Goal: Use online tool/utility: Utilize a website feature to perform a specific function

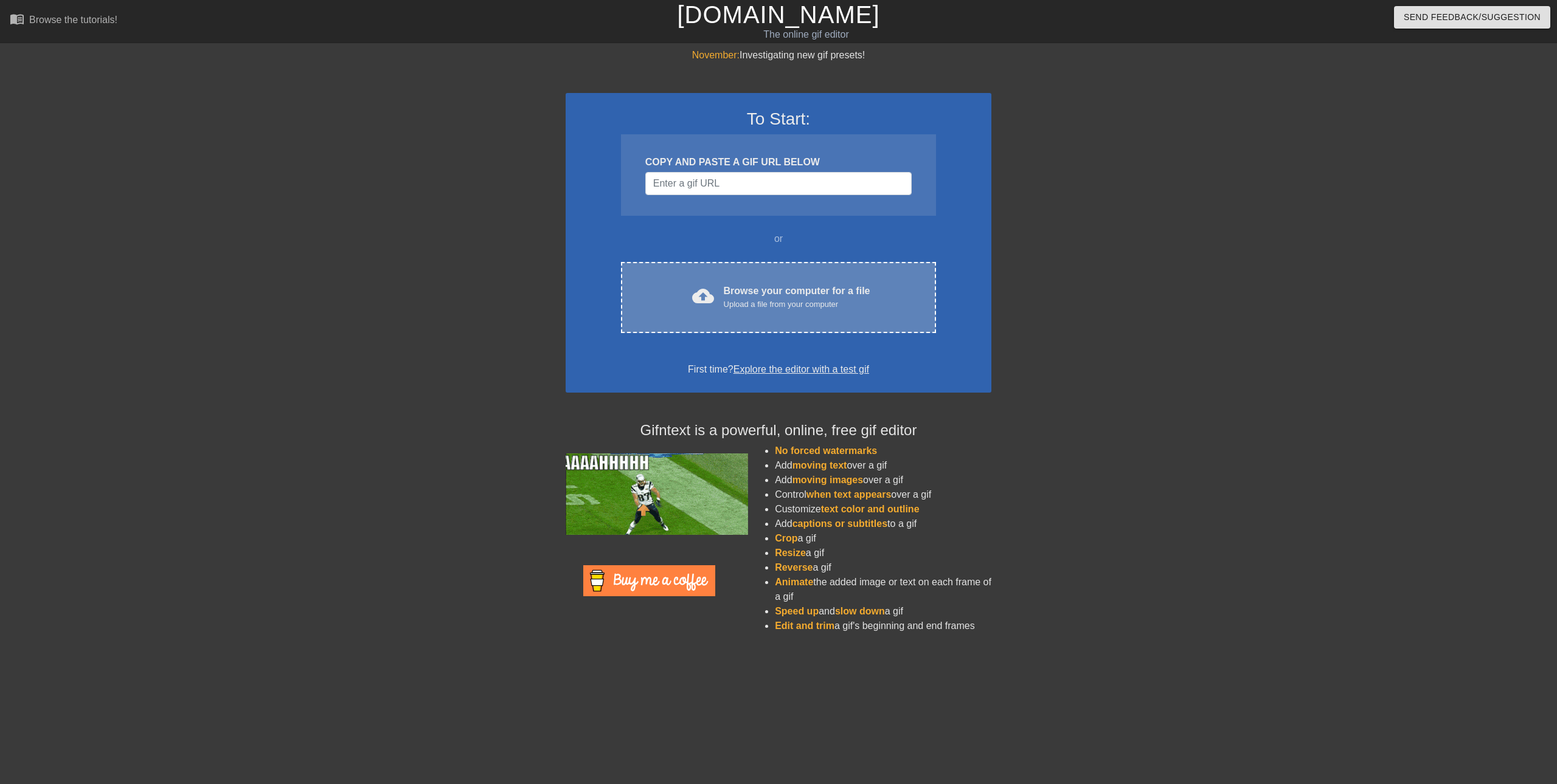
click at [774, 285] on div "Browse your computer for a file Upload a file from your computer" at bounding box center [796, 298] width 146 height 26
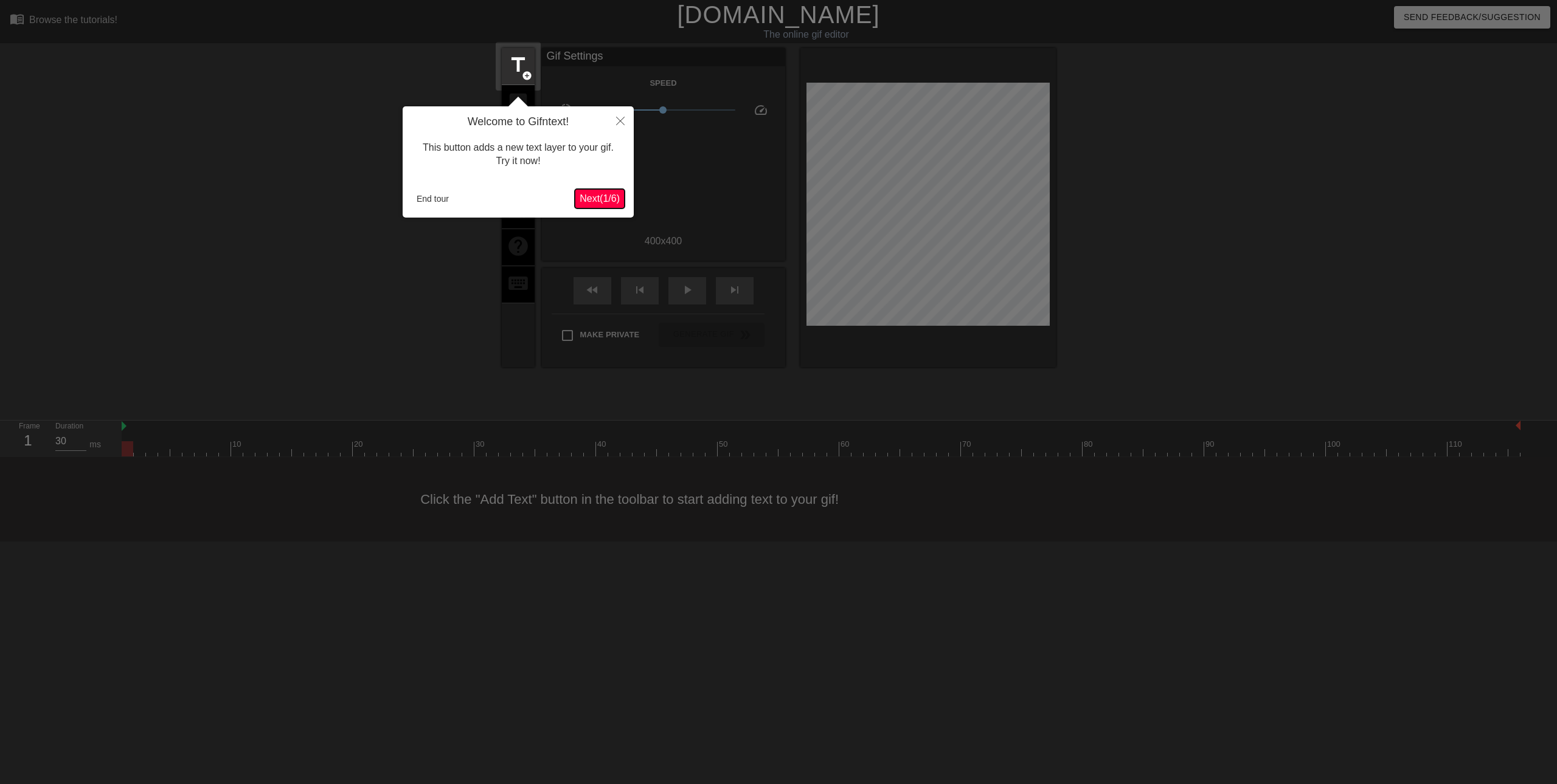
click at [582, 199] on span "Next ( 1 / 6 )" at bounding box center [599, 198] width 40 height 10
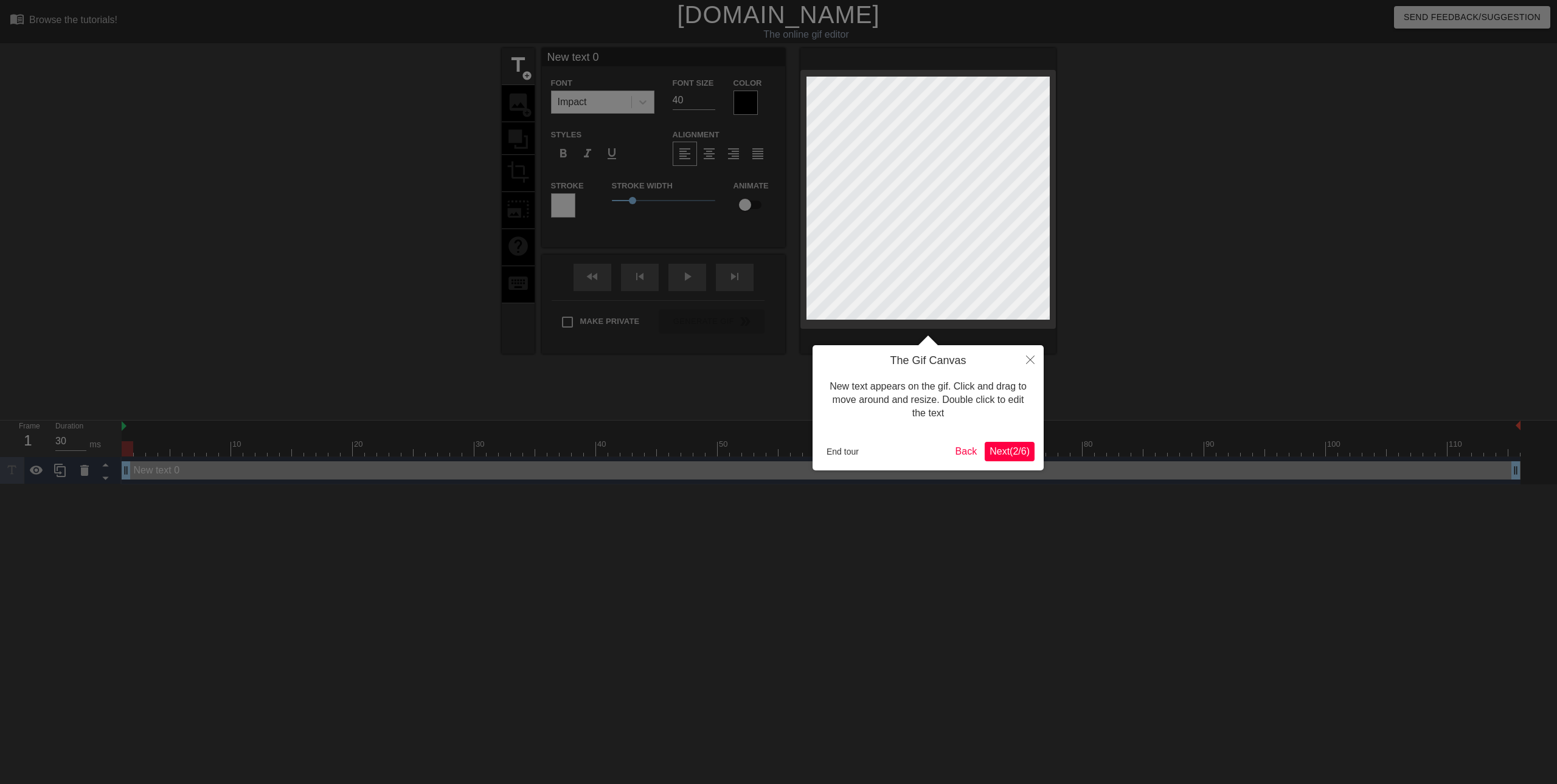
click at [1004, 452] on span "Next ( 2 / 6 )" at bounding box center [1009, 452] width 40 height 10
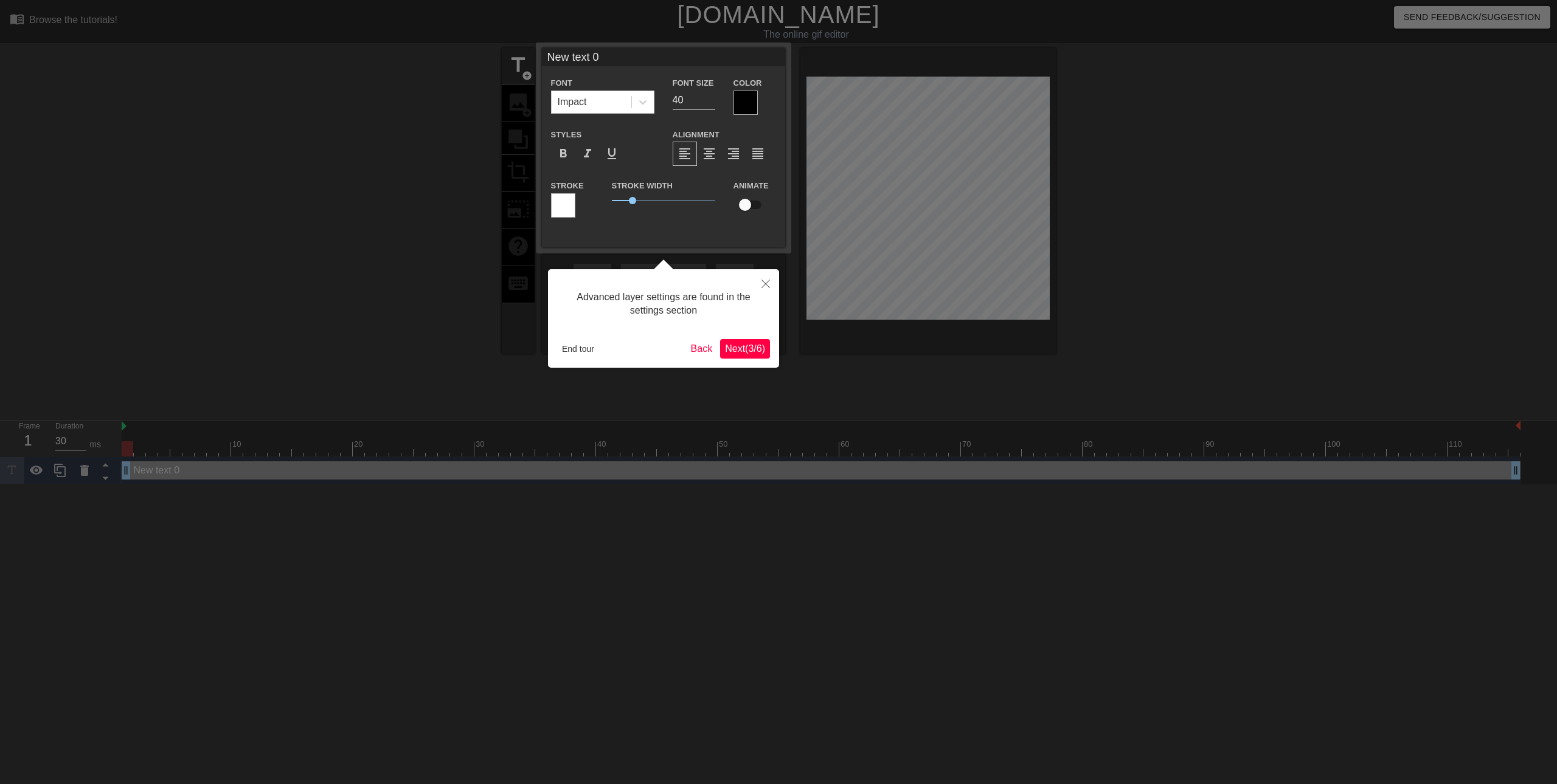
click at [739, 350] on span "Next ( 3 / 6 )" at bounding box center [744, 349] width 40 height 10
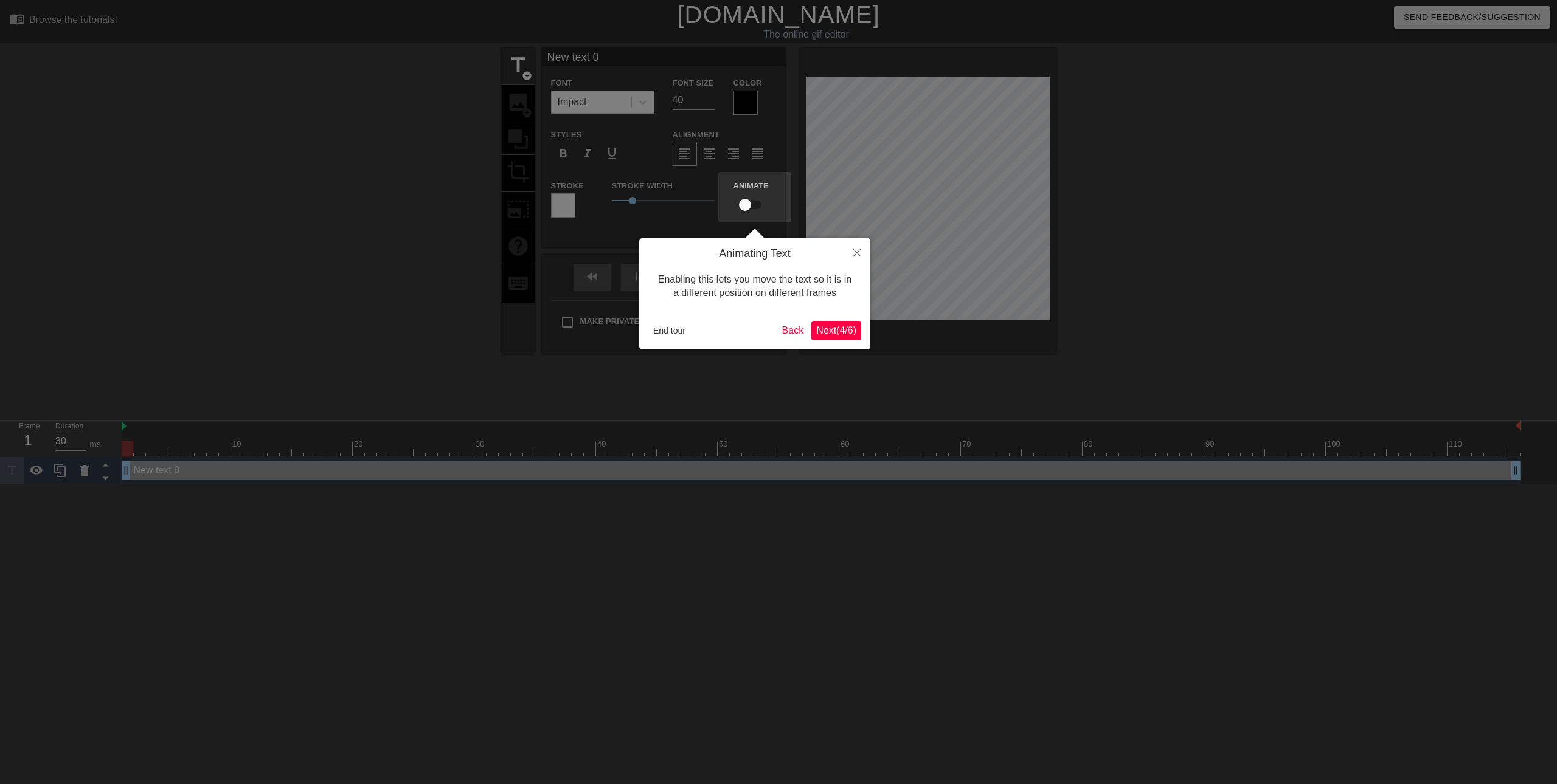
click at [830, 331] on span "Next ( 4 / 6 )" at bounding box center [836, 330] width 40 height 10
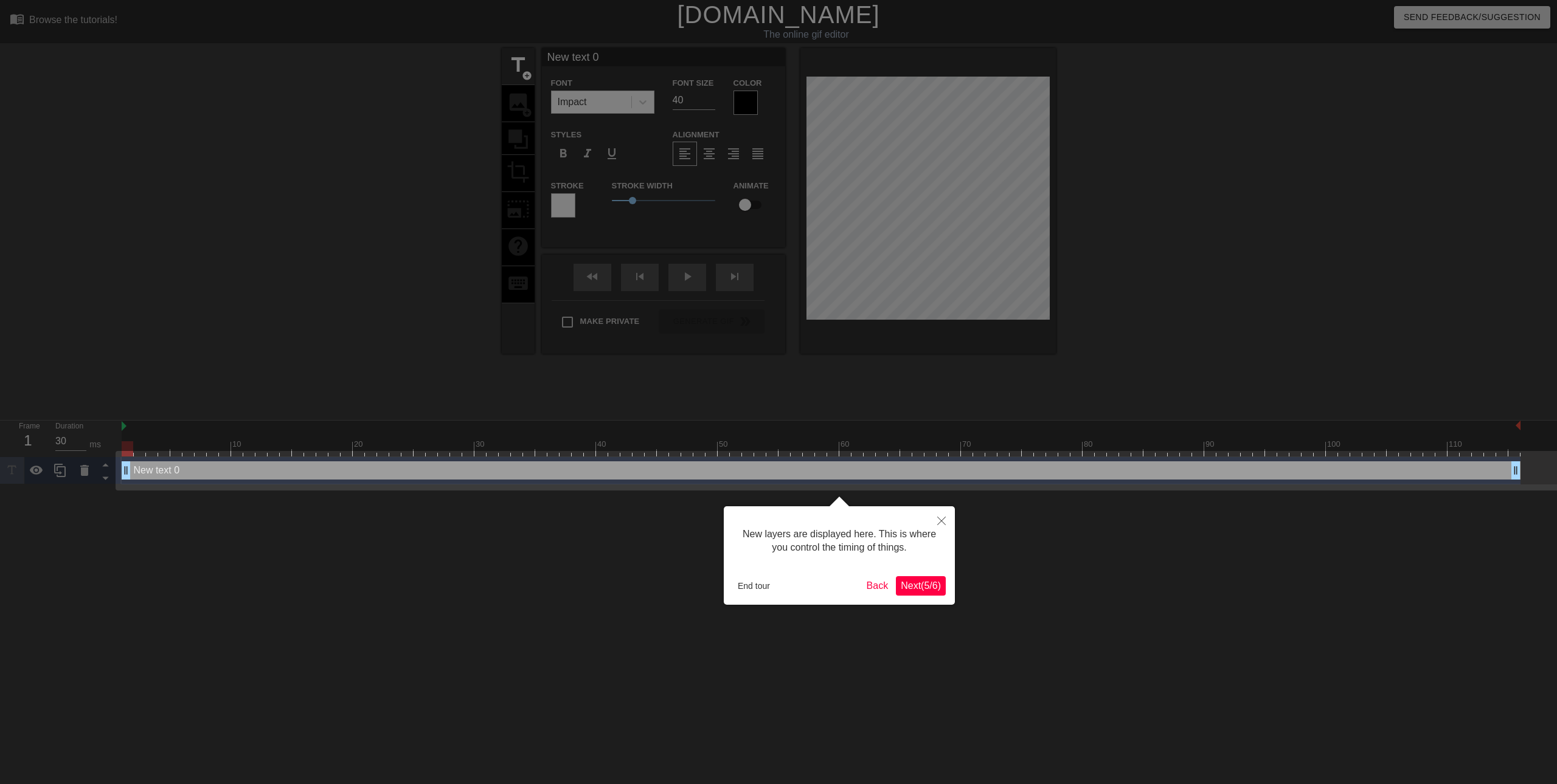
click at [924, 598] on div "New layers are displayed here. This is where you control the timing of things. …" at bounding box center [839, 555] width 231 height 98
click at [919, 585] on span "Next ( 5 / 6 )" at bounding box center [920, 586] width 40 height 10
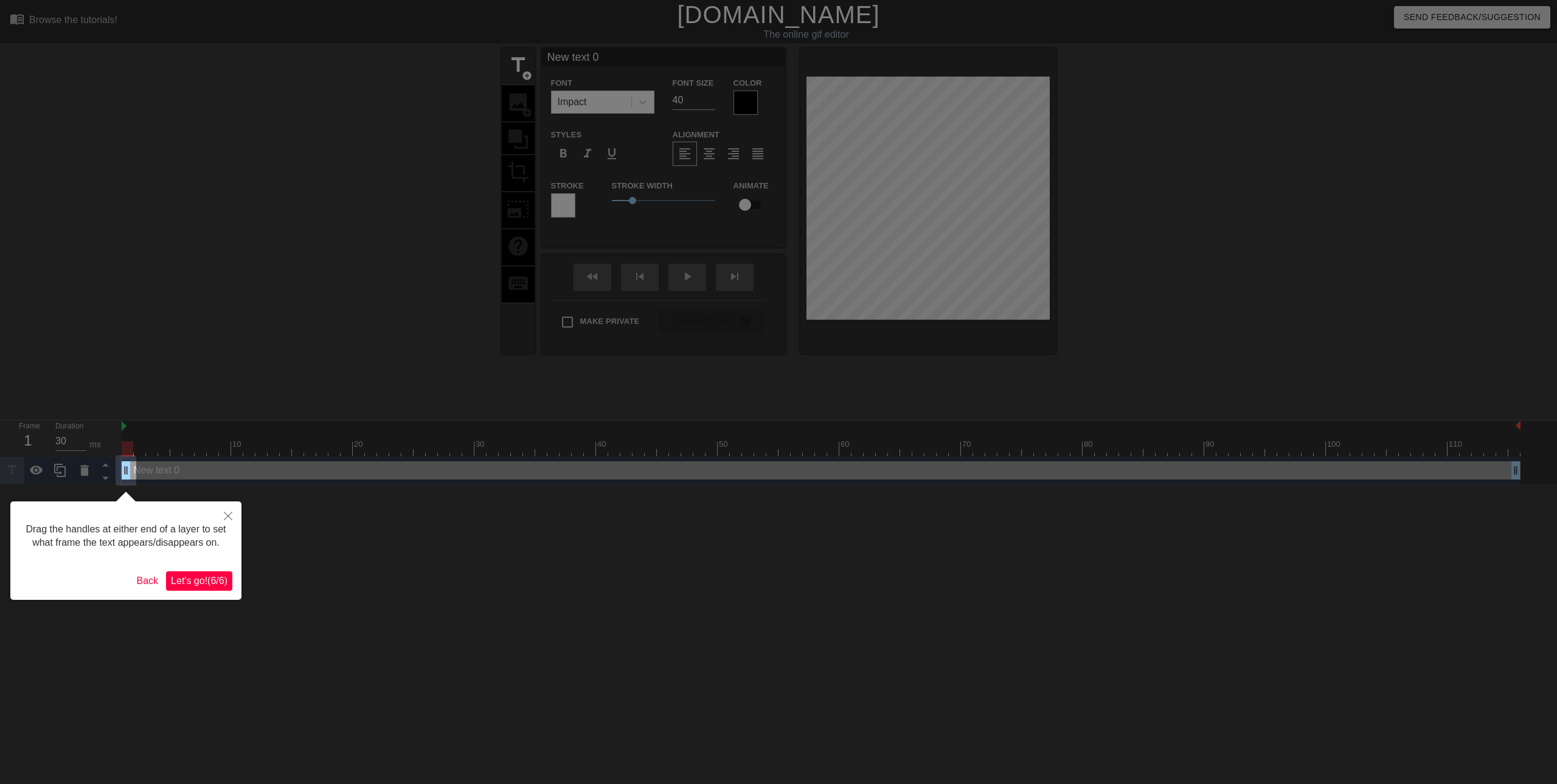
click at [209, 587] on span "Let's go! ( 6 / 6 )" at bounding box center [199, 581] width 57 height 10
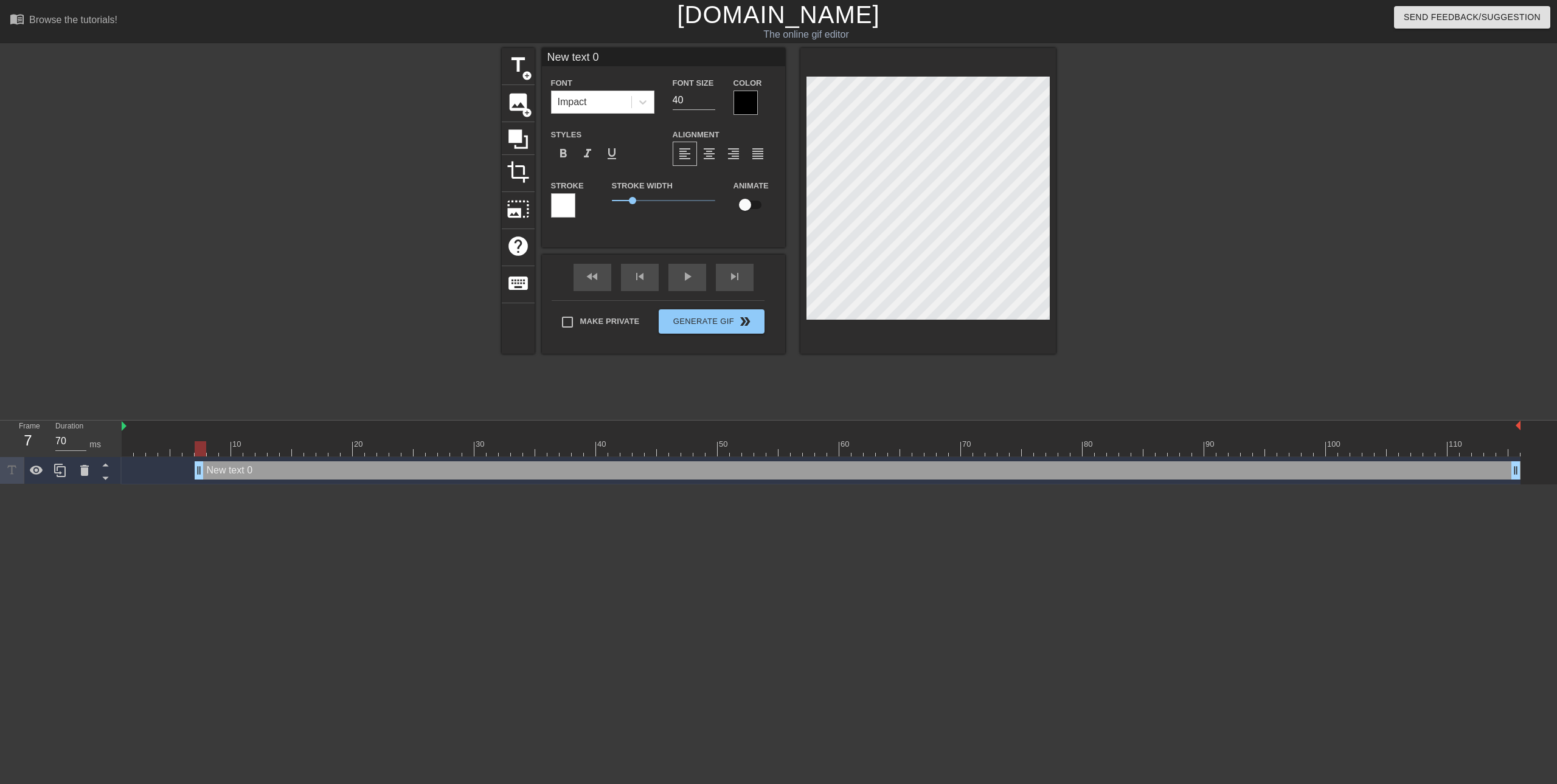
type input "30"
drag, startPoint x: 128, startPoint y: 473, endPoint x: 125, endPoint y: 454, distance: 19.2
click at [125, 454] on div "10 20 30 40 50 60 70 80 90 100 110 New text 0 drag_handle drag_handle" at bounding box center [839, 452] width 1435 height 64
click at [762, 100] on div "Color" at bounding box center [754, 95] width 43 height 40
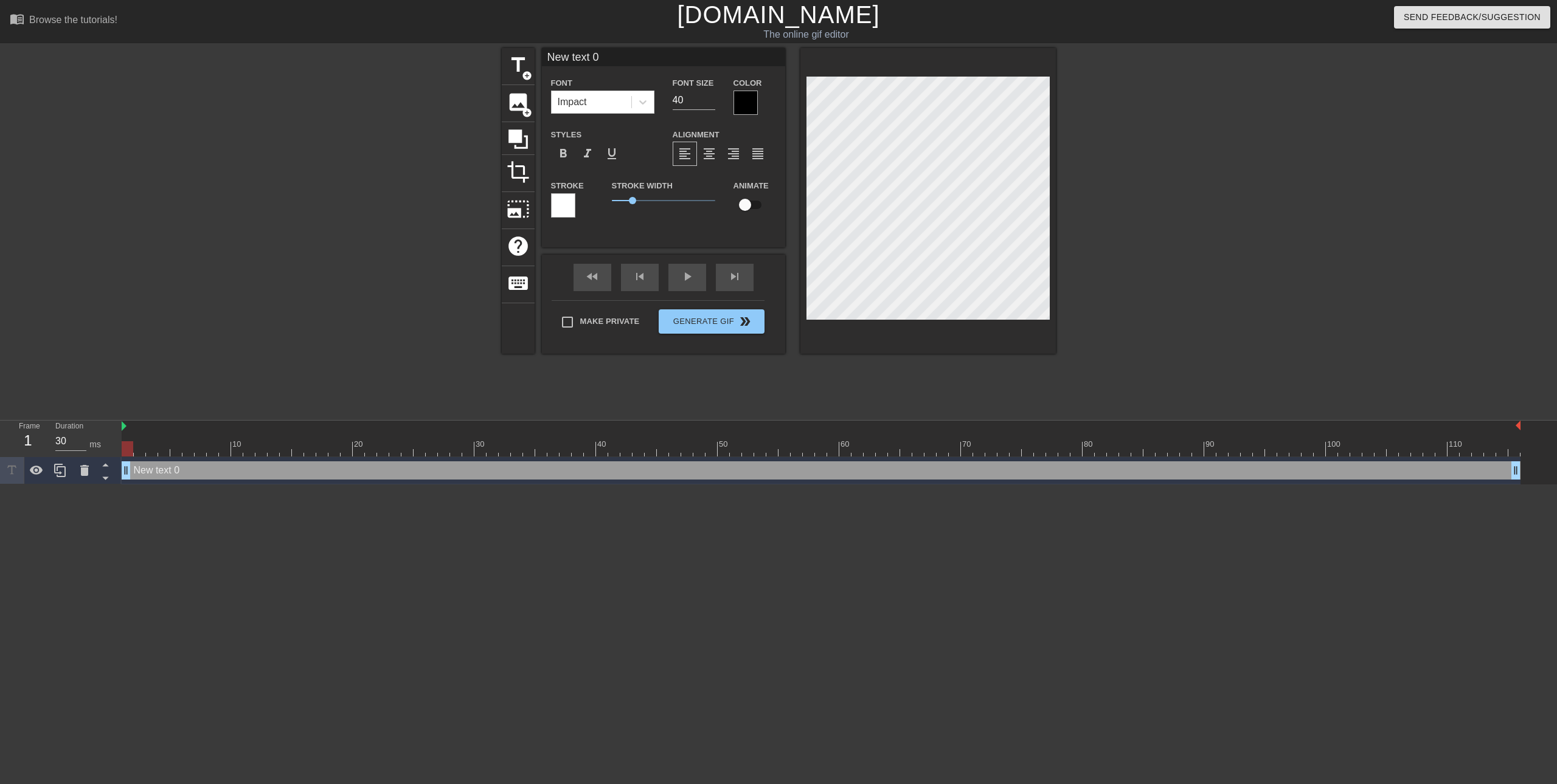
click at [748, 102] on div at bounding box center [745, 103] width 25 height 25
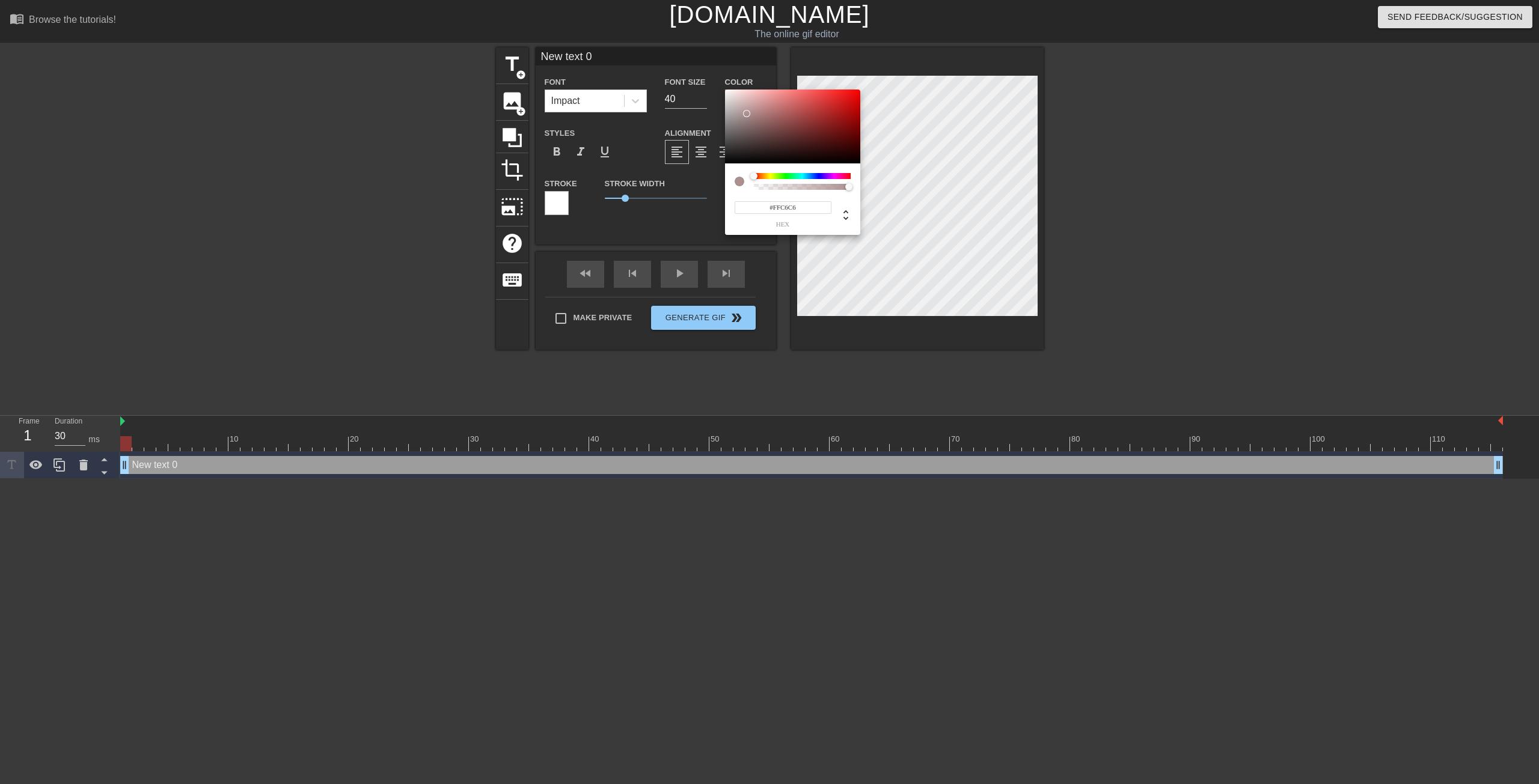
type input "#FFFFFF"
drag, startPoint x: 752, startPoint y: 126, endPoint x: 711, endPoint y: 69, distance: 70.2
click at [711, 69] on div "#FFFFFF hex" at bounding box center [770, 392] width 1539 height 784
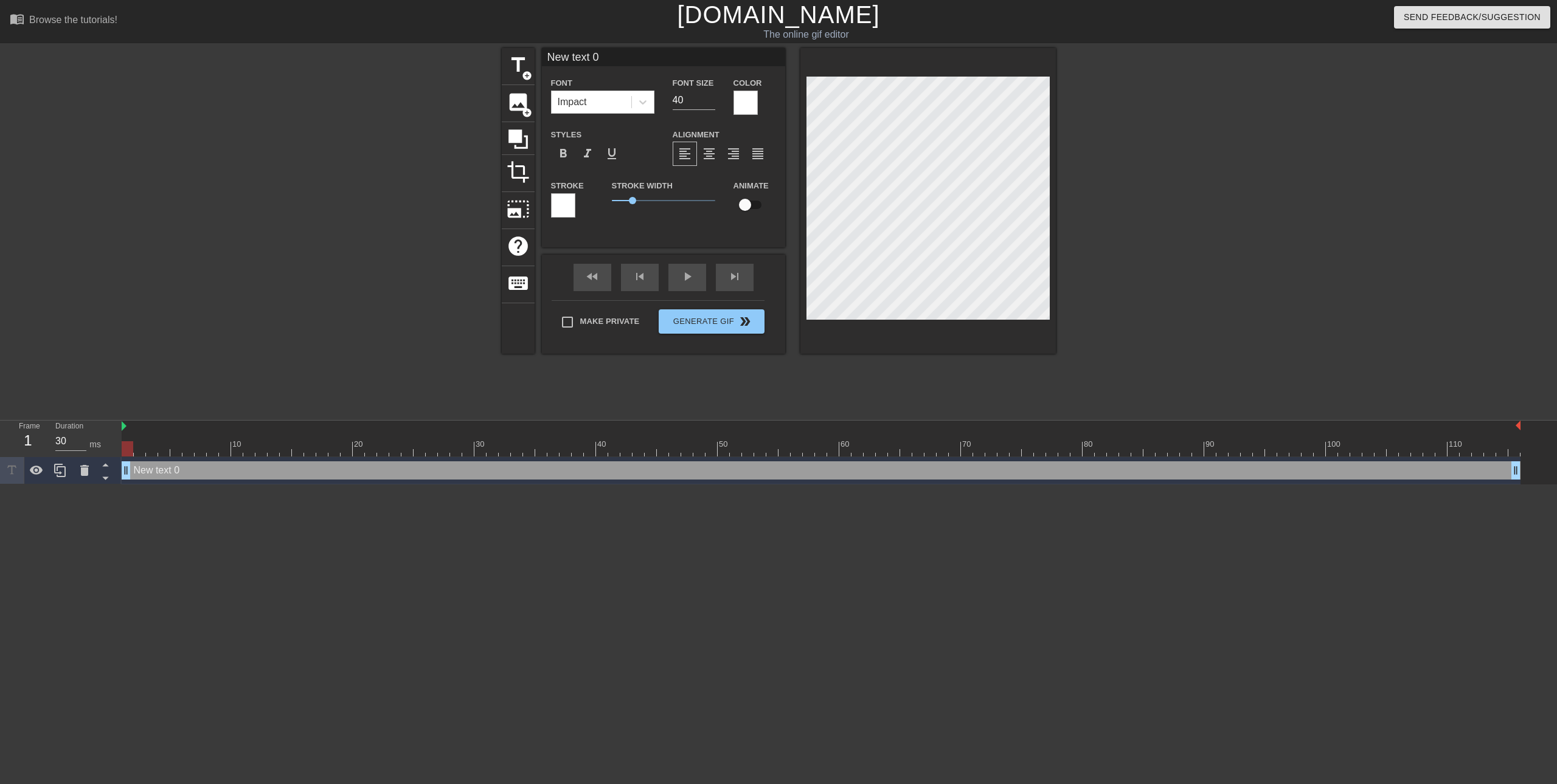
click at [746, 100] on div at bounding box center [745, 103] width 25 height 25
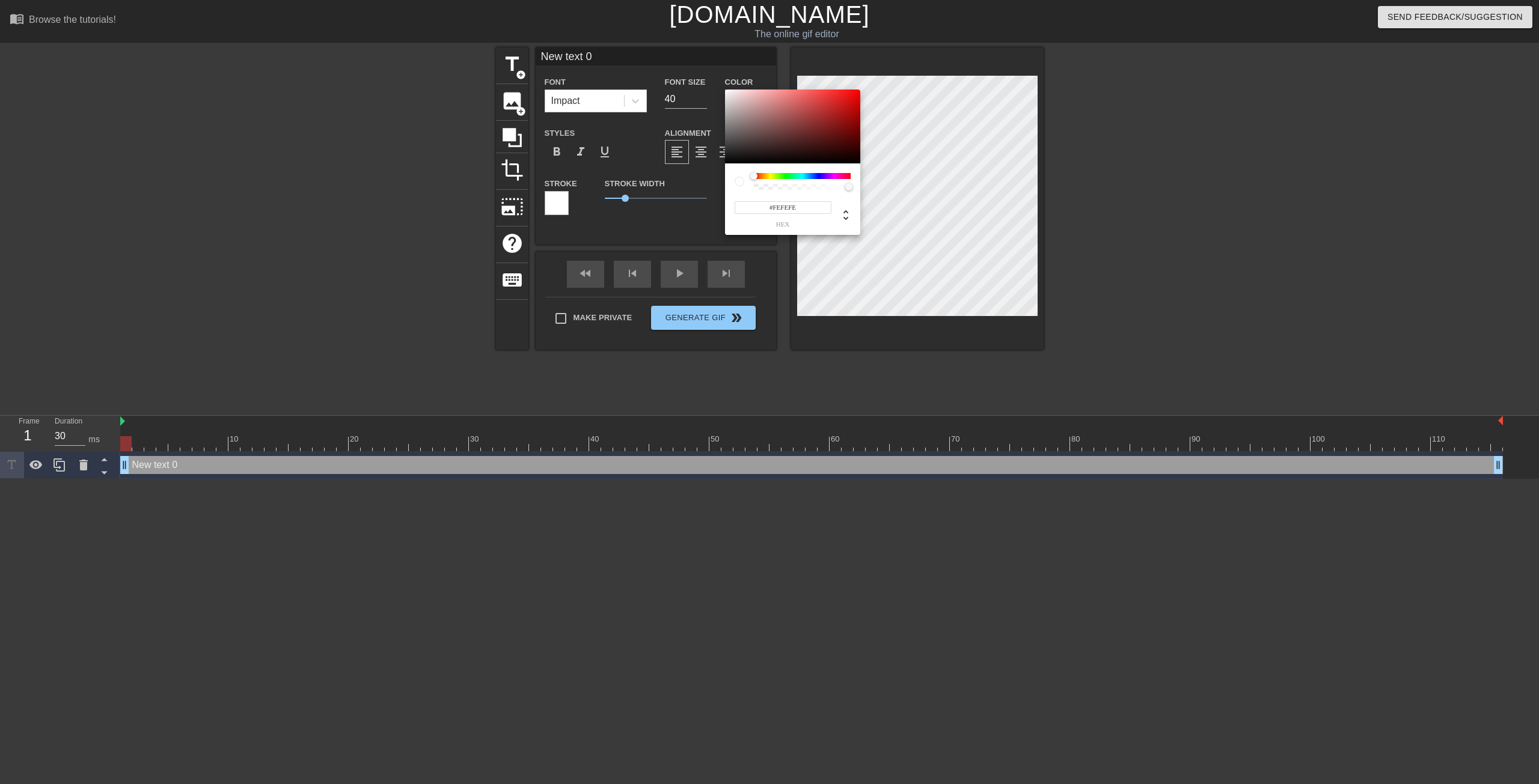
type input "#FFFFFF"
drag, startPoint x: 732, startPoint y: 147, endPoint x: 718, endPoint y: 70, distance: 78.3
click at [718, 70] on div "#FFFFFF hex" at bounding box center [770, 392] width 1539 height 784
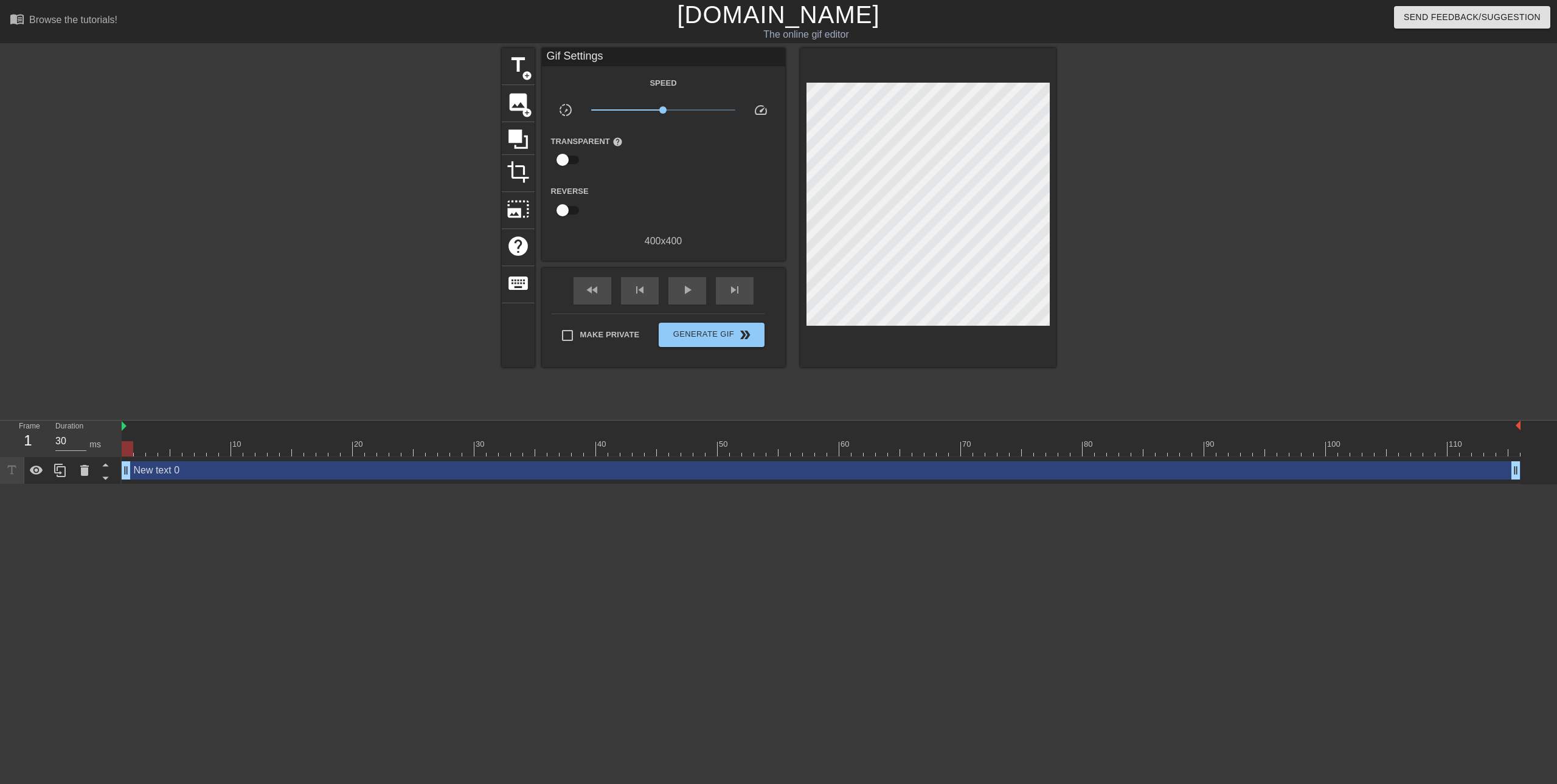
drag, startPoint x: 595, startPoint y: 179, endPoint x: 585, endPoint y: 187, distance: 12.8
click at [517, 66] on span "title" at bounding box center [518, 65] width 23 height 23
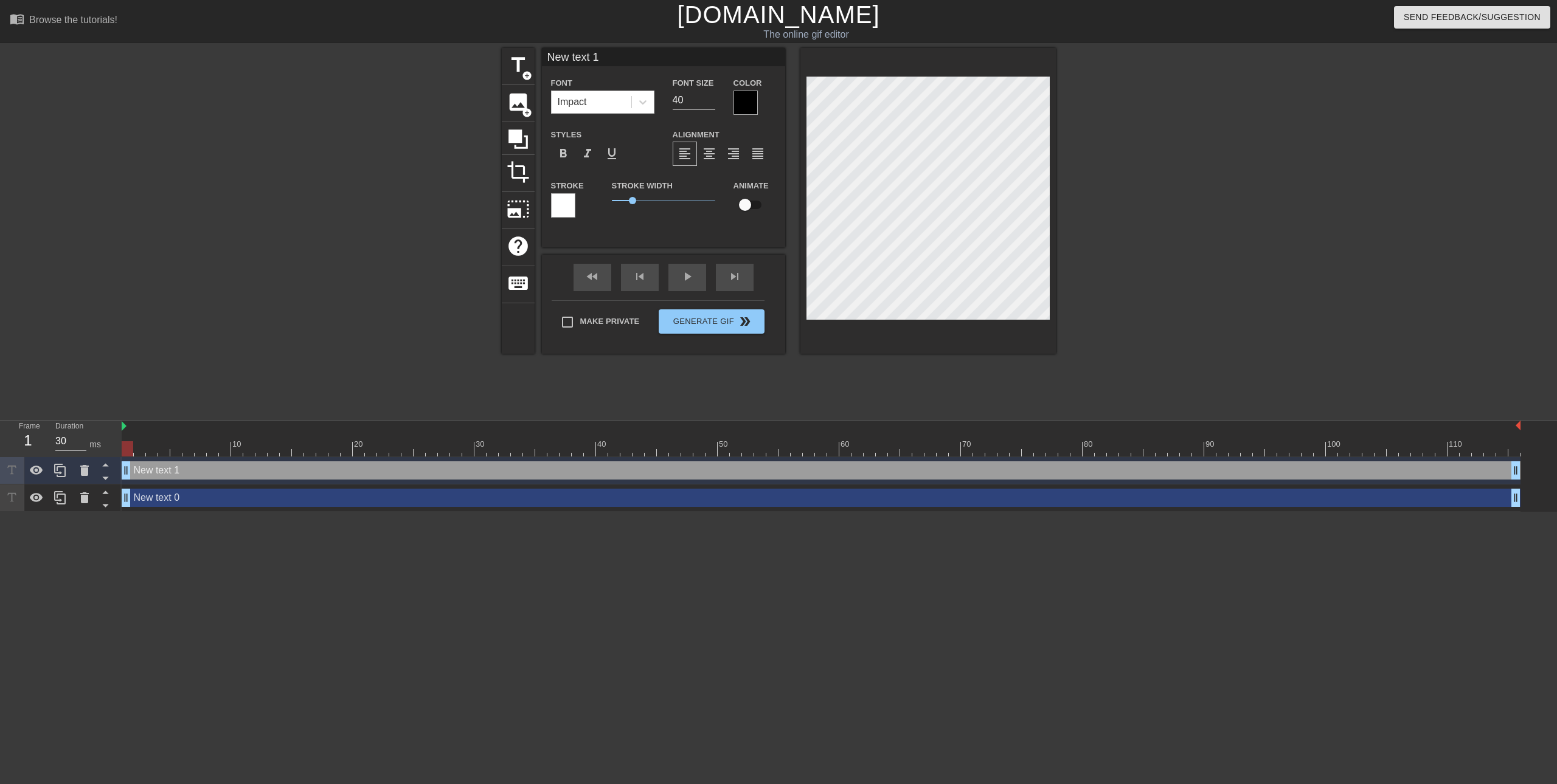
click at [561, 205] on div at bounding box center [563, 206] width 25 height 25
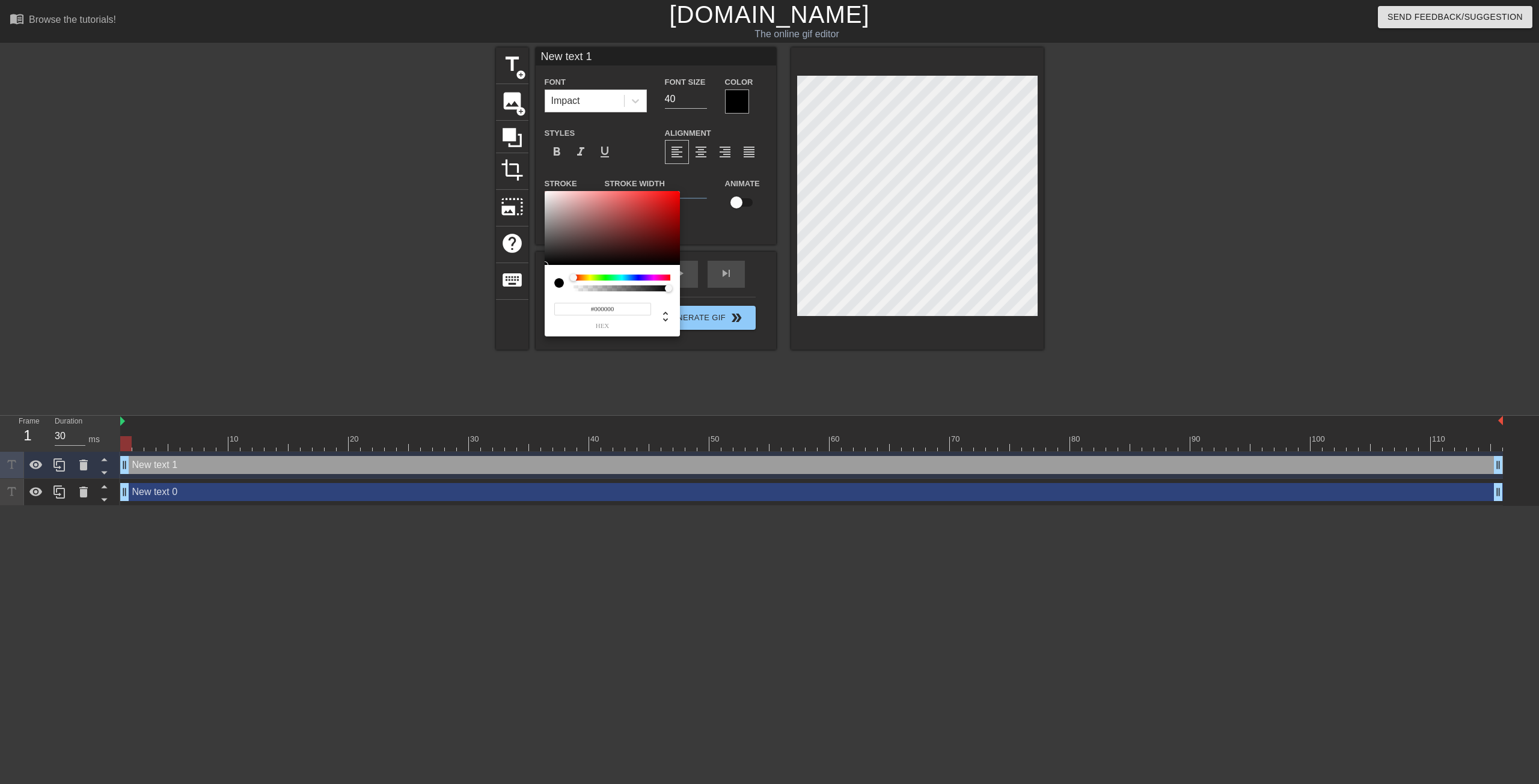
drag, startPoint x: 580, startPoint y: 225, endPoint x: 529, endPoint y: 282, distance: 76.5
click at [523, 283] on div "#000000 hex" at bounding box center [770, 392] width 1539 height 784
type input "#000000"
drag, startPoint x: 591, startPoint y: 234, endPoint x: 531, endPoint y: 302, distance: 90.7
click at [531, 302] on div "#000000 hex" at bounding box center [770, 392] width 1539 height 784
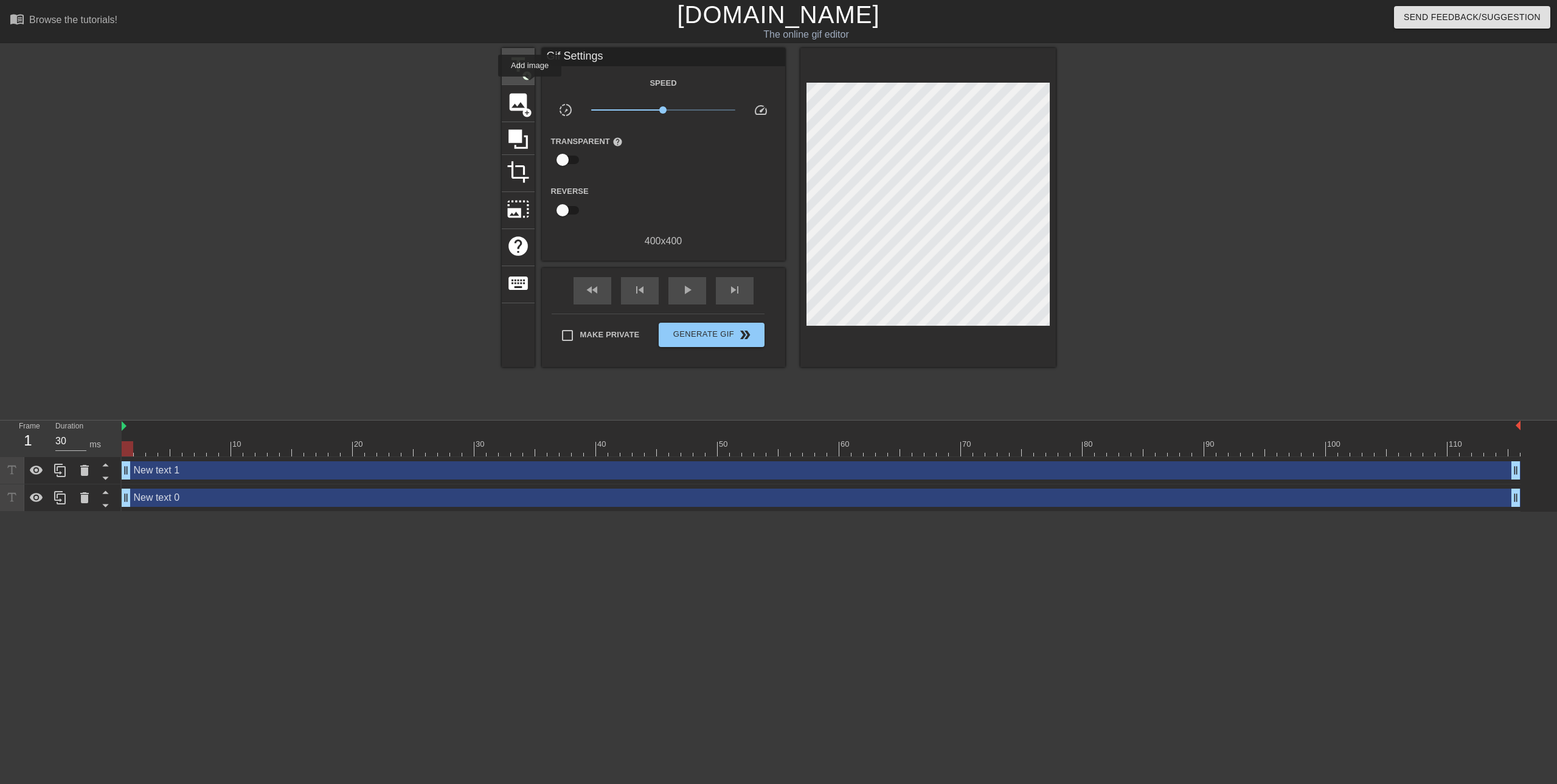
click at [524, 77] on span "add_circle" at bounding box center [526, 76] width 10 height 10
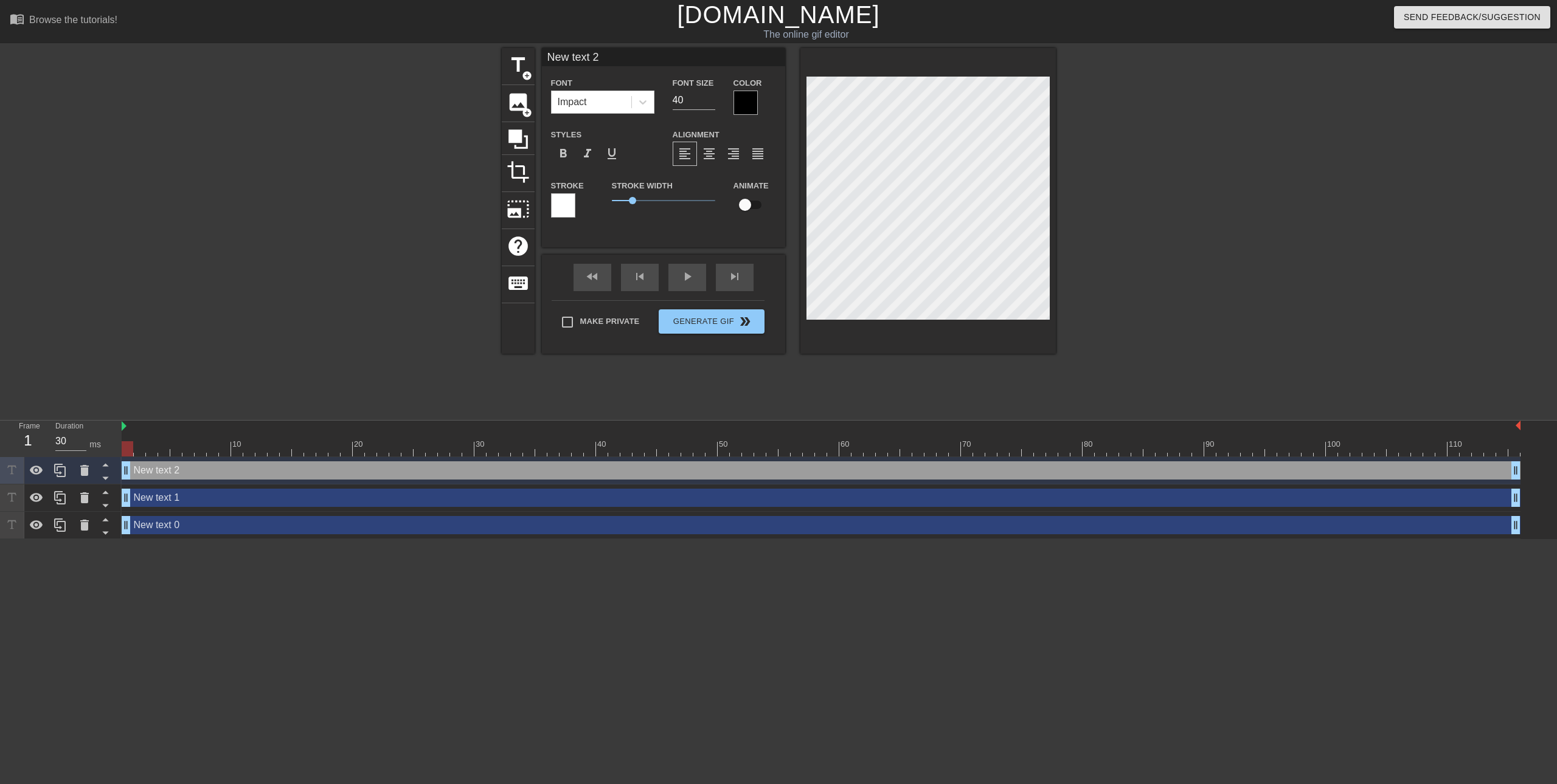
click at [747, 109] on div at bounding box center [745, 103] width 25 height 25
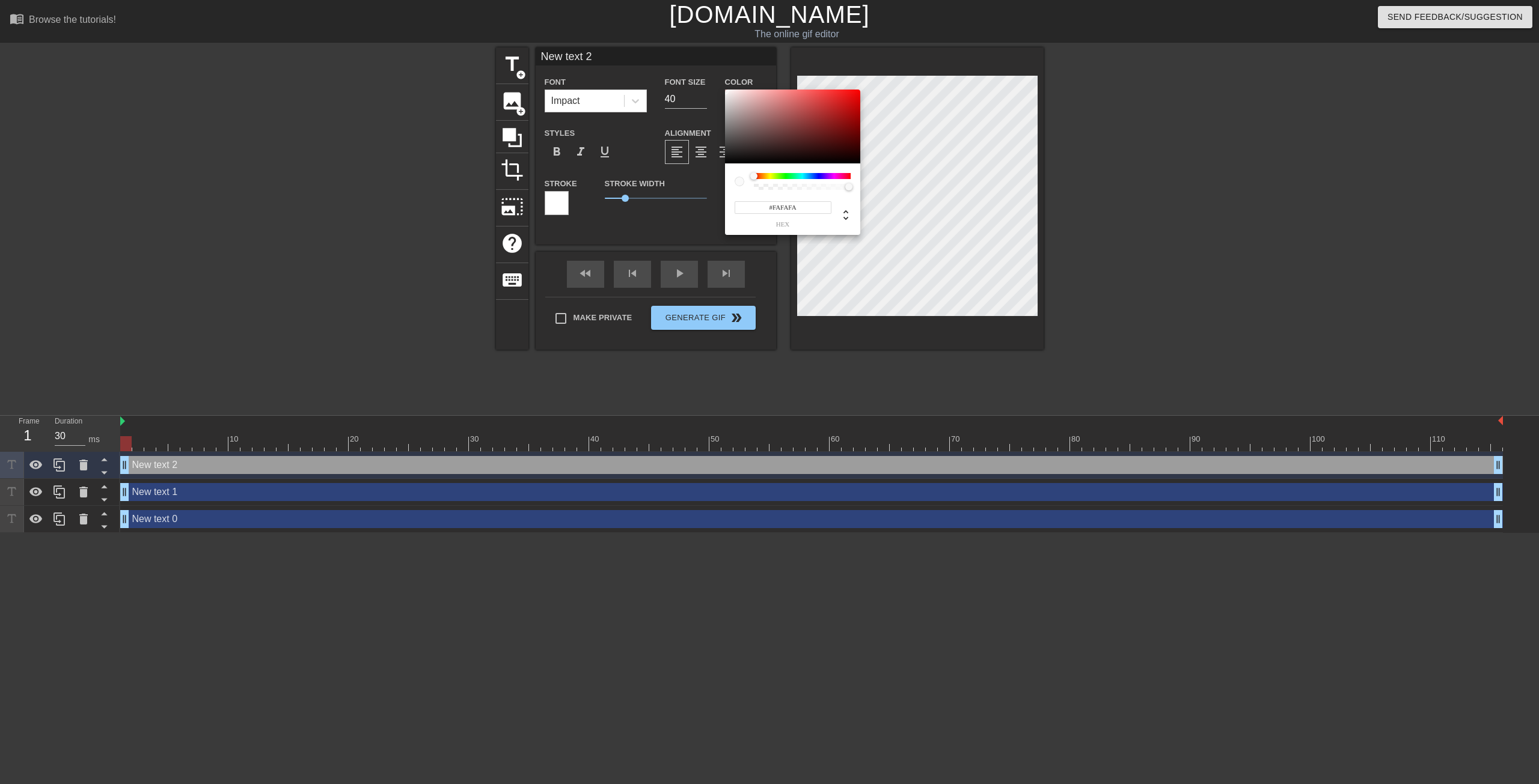
type input "#FFFFFF"
drag, startPoint x: 743, startPoint y: 115, endPoint x: 710, endPoint y: 80, distance: 48.1
click at [710, 80] on div "#FFFFFF hex" at bounding box center [770, 392] width 1539 height 784
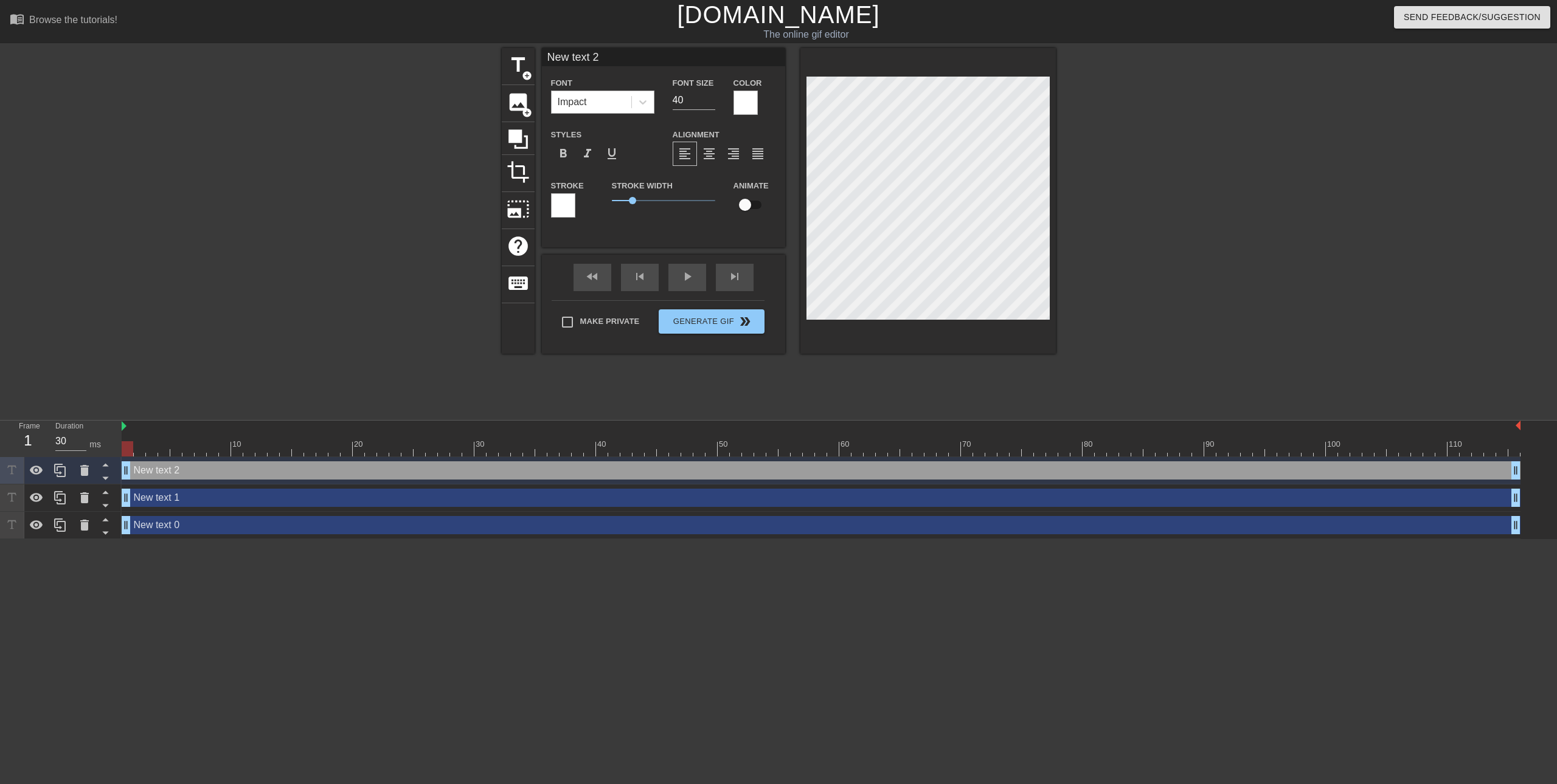
click at [606, 101] on div "Impact" at bounding box center [591, 102] width 79 height 22
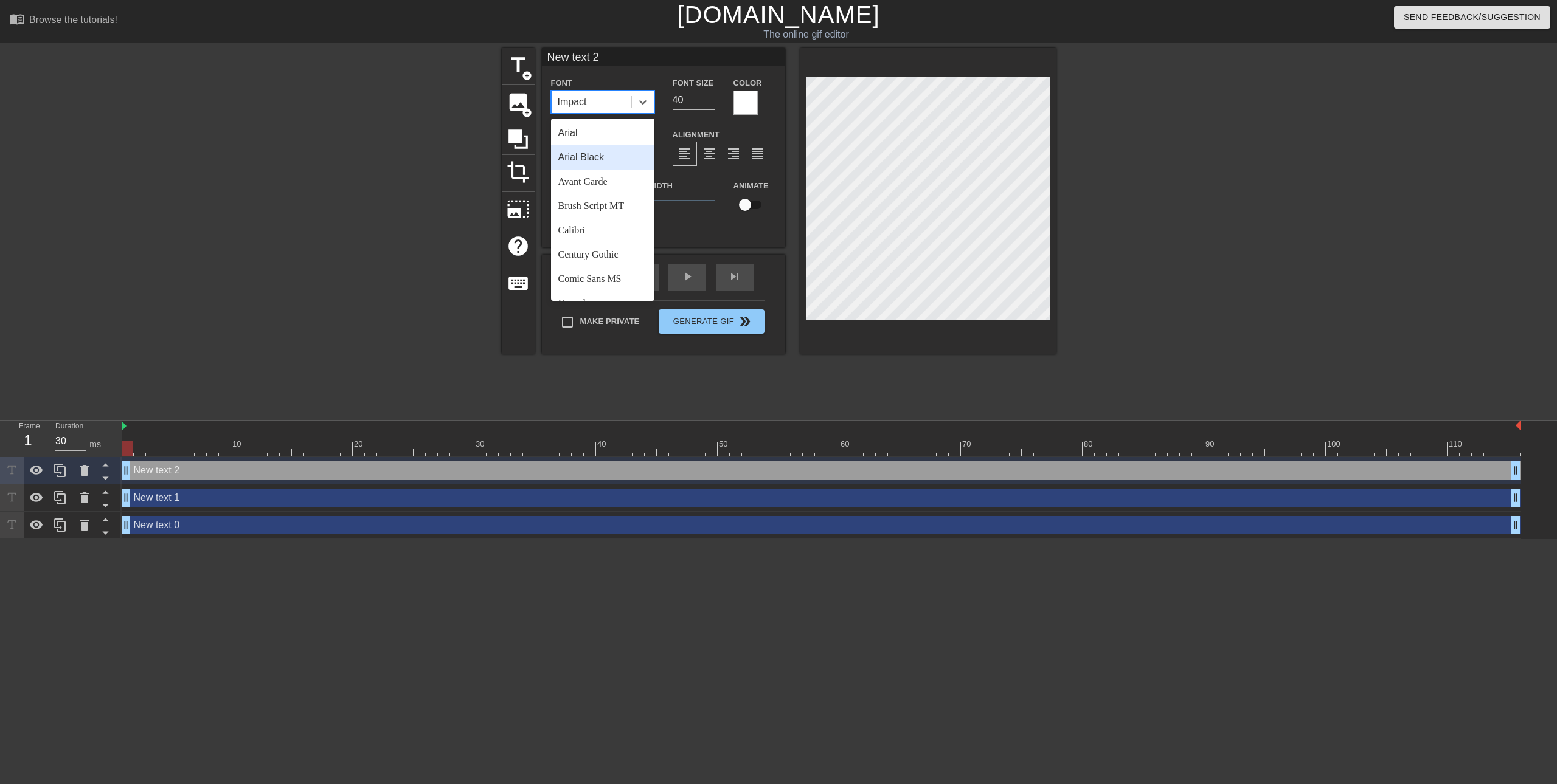
click at [616, 162] on div "Arial Black" at bounding box center [602, 158] width 103 height 25
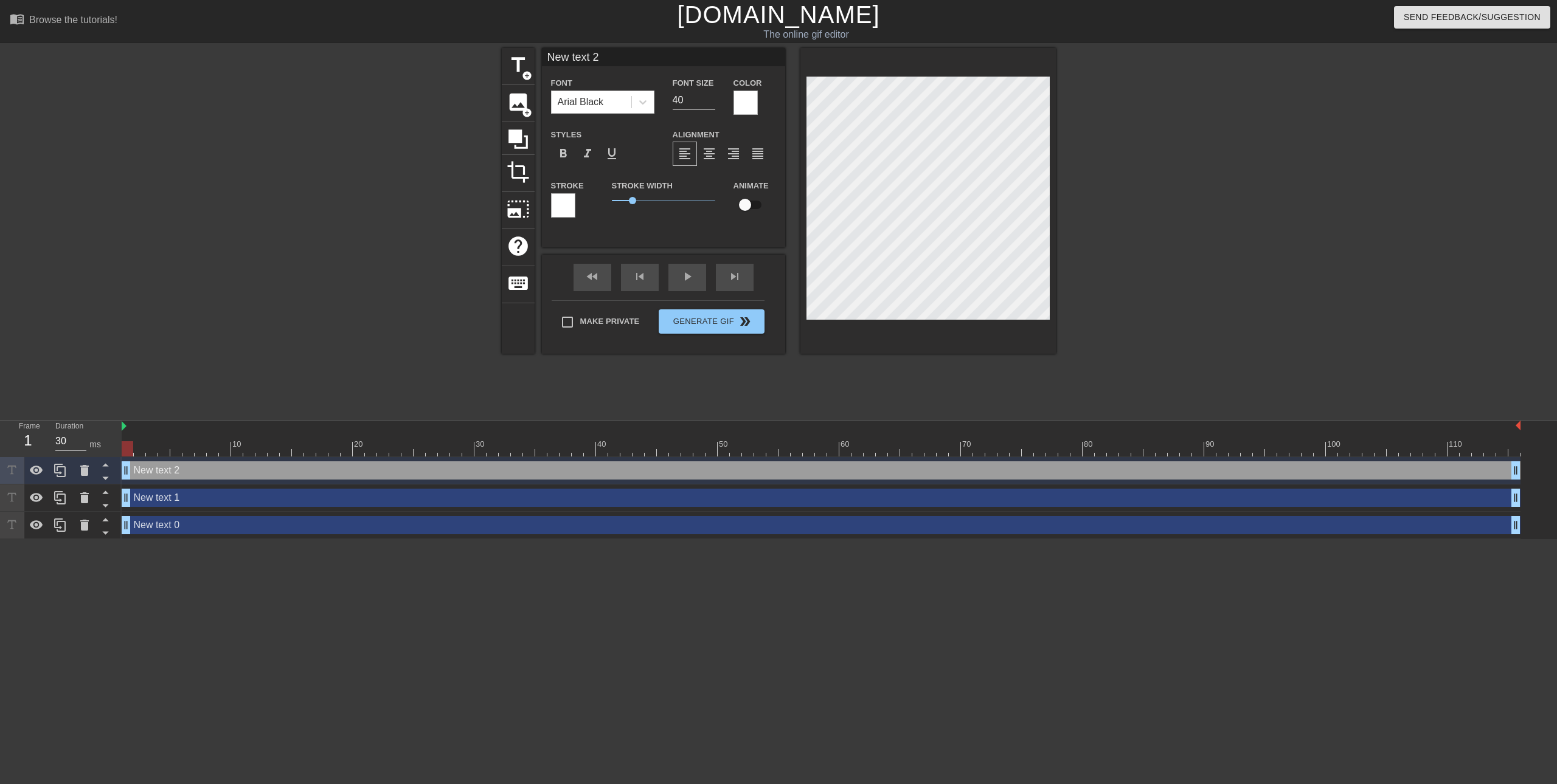
type input "New text 1"
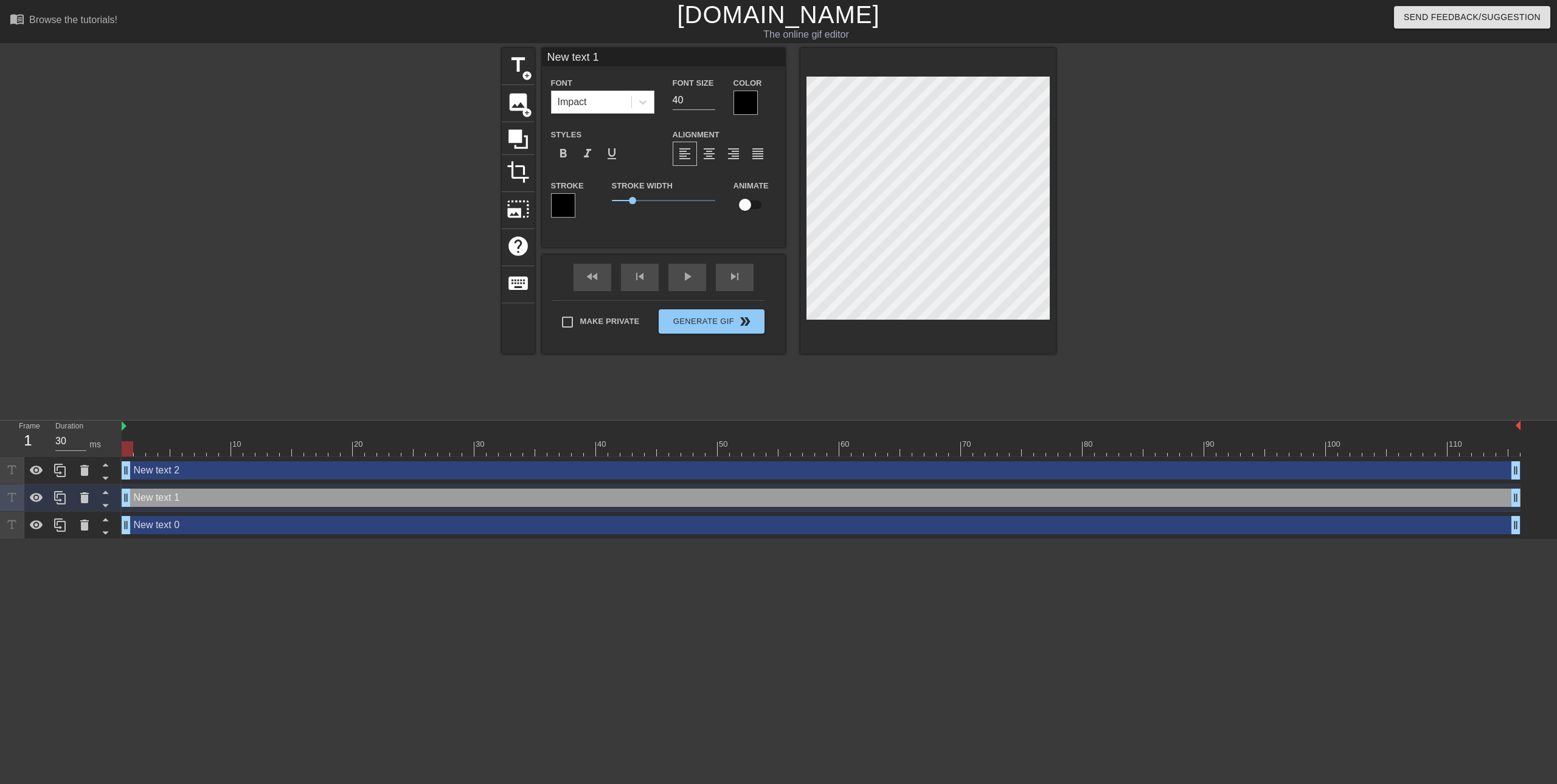
scroll to position [2, 2]
type input "New text 0"
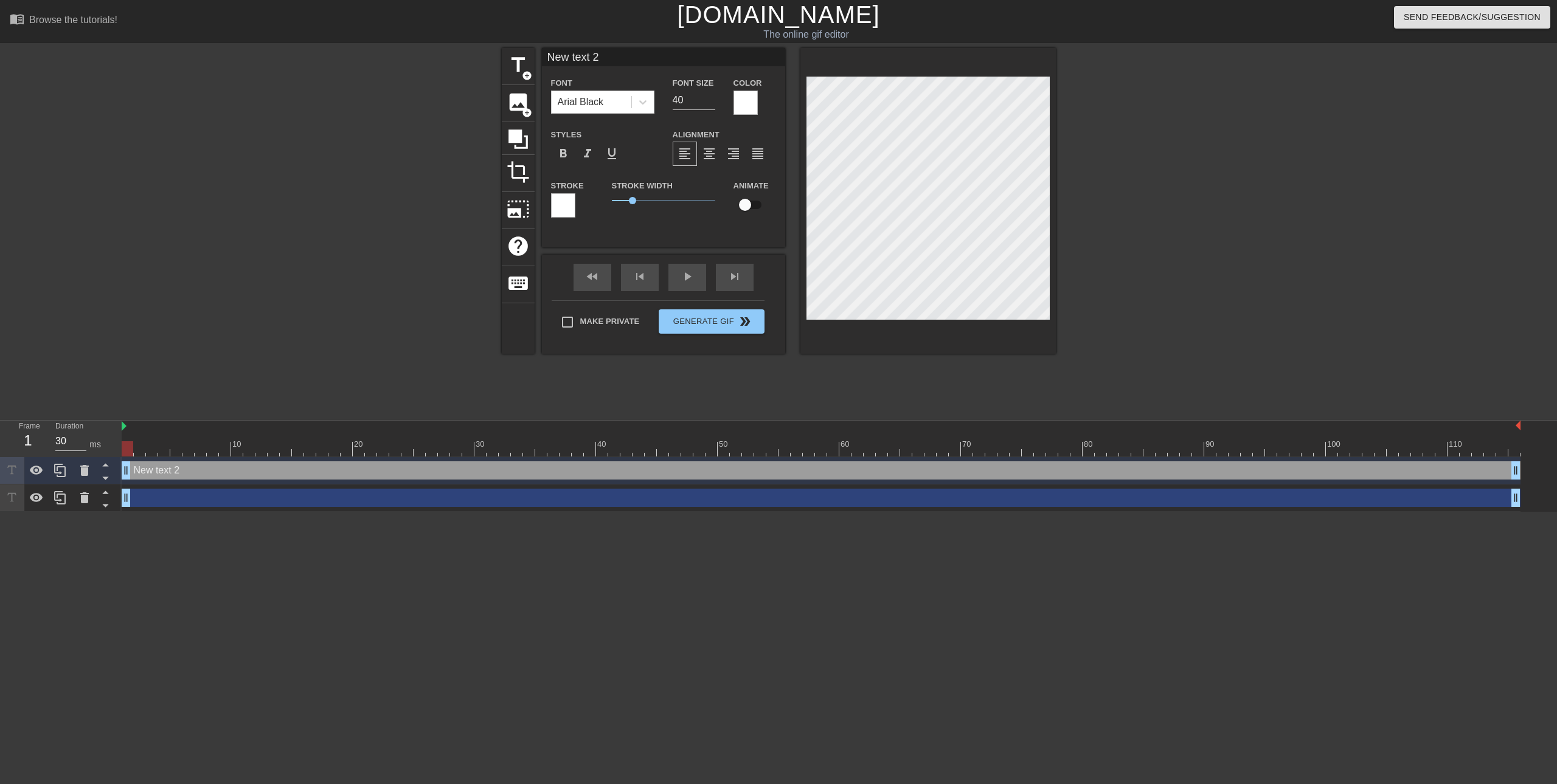
scroll to position [2, 3]
type input "Д"
type textarea "Д"
type input "ДА"
type textarea "ДА"
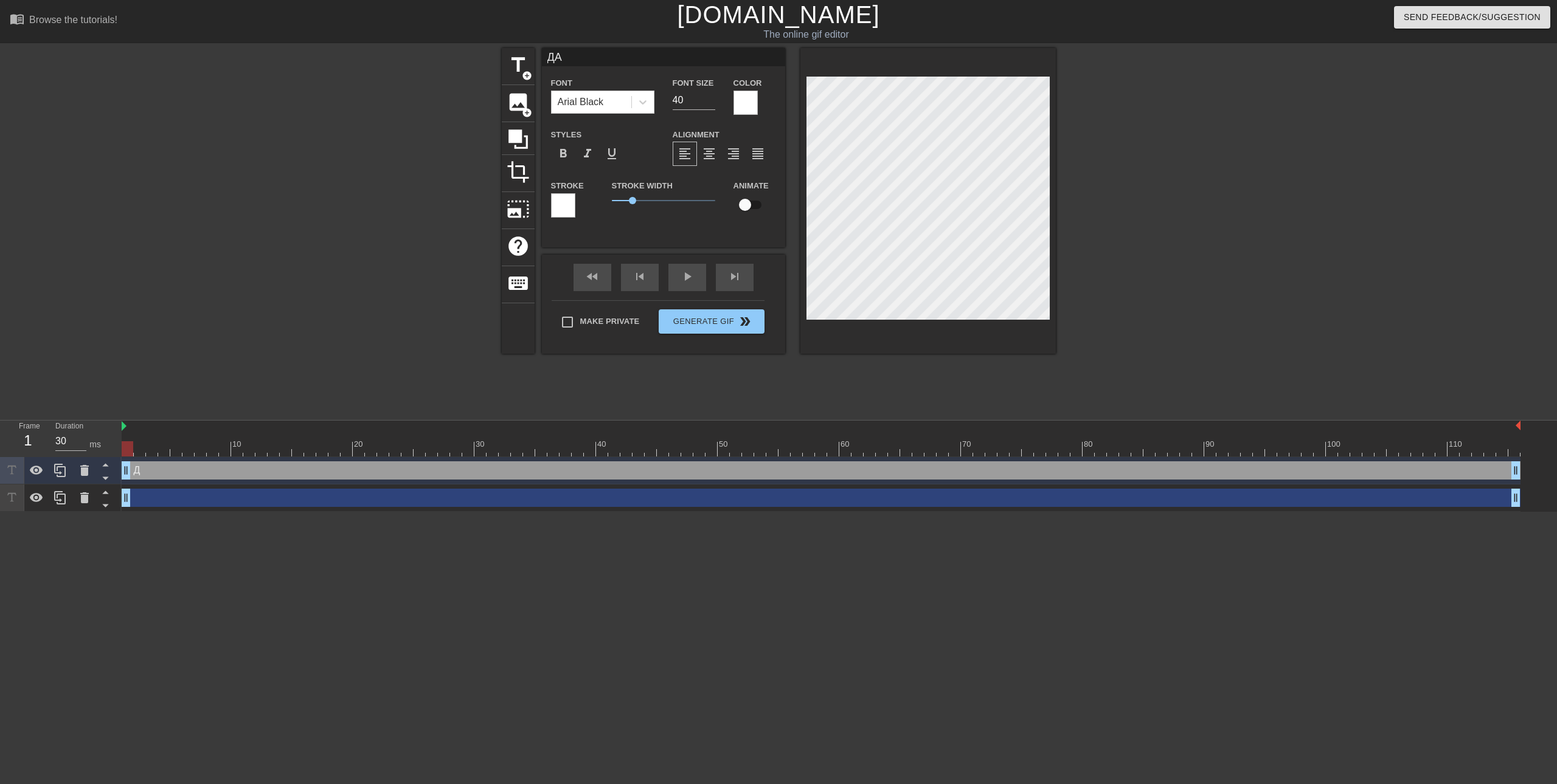
type input "ДАШ"
type textarea "ДАШ"
type input "ДАША"
type textarea "ДАША"
type input "ДАШАА"
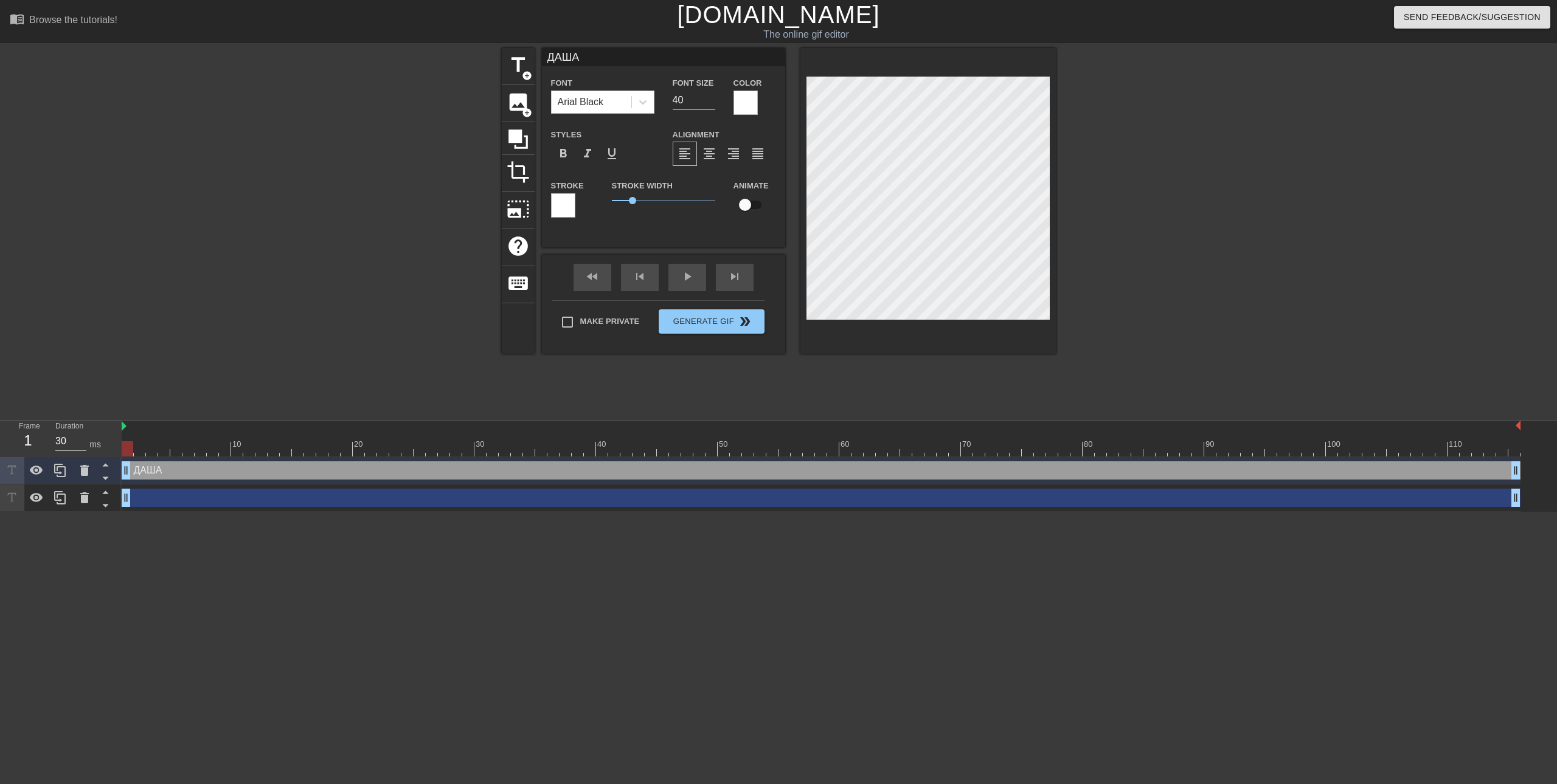
type textarea "ДАШАА"
type input "ДАШААА"
type textarea "ДАШААА"
type input "[DEMOGRAPHIC_DATA]"
type textarea "[DEMOGRAPHIC_DATA]"
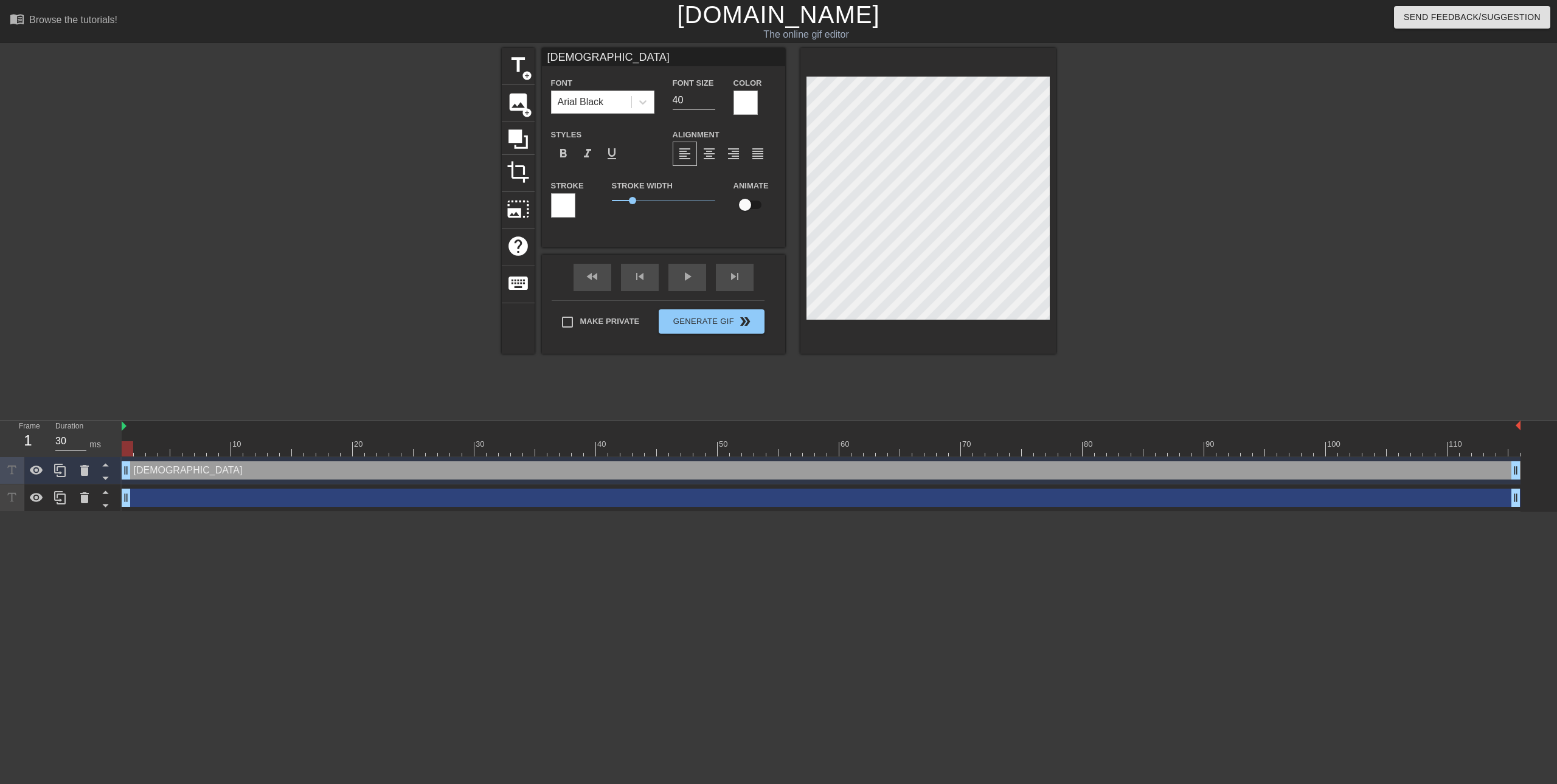
type input "[DEMOGRAPHIC_DATA]"
type textarea "[DEMOGRAPHIC_DATA]"
type input "[DEMOGRAPHIC_DATA]"
type textarea "[DEMOGRAPHIC_DATA]"
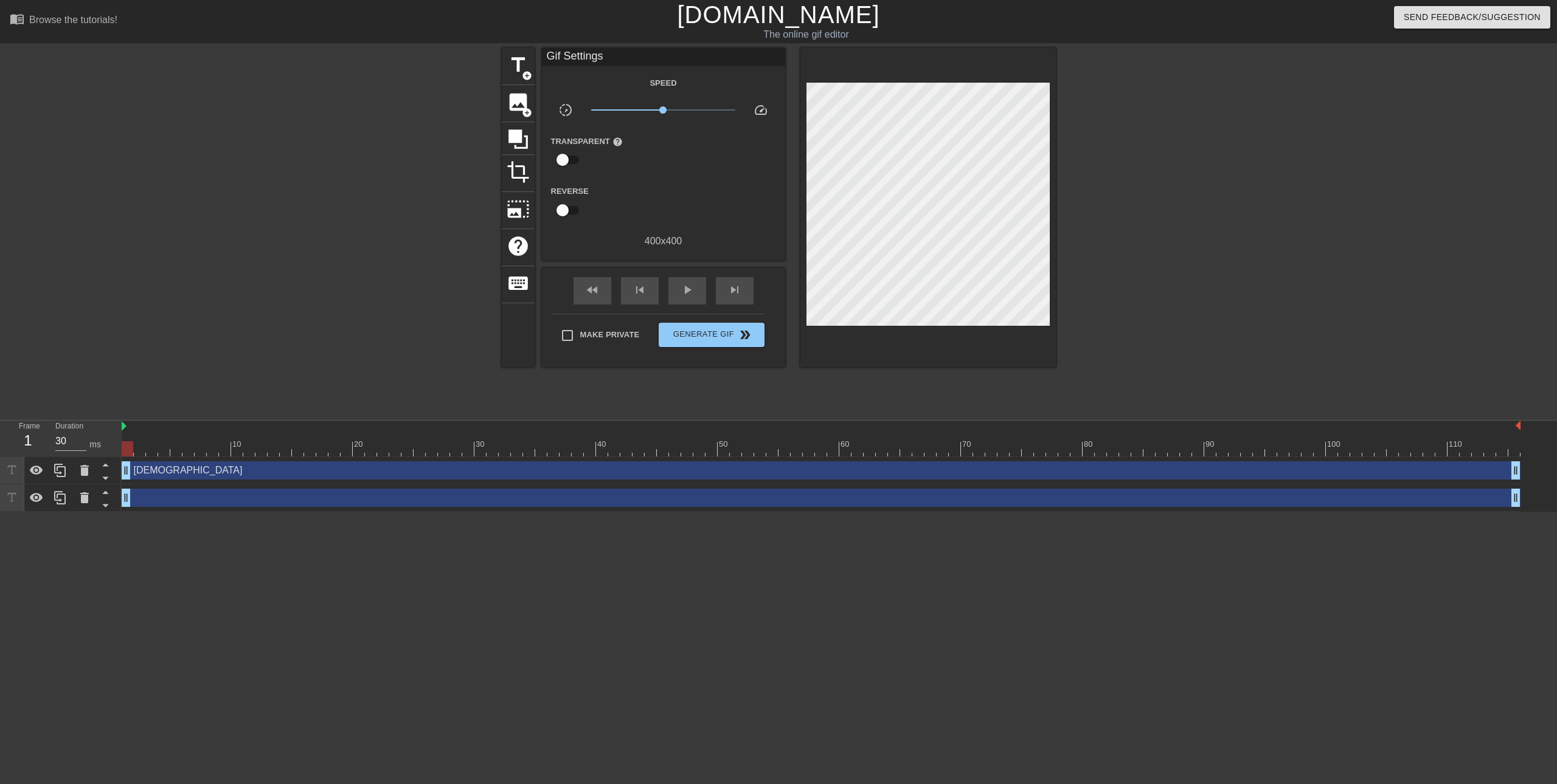
click at [1130, 234] on div at bounding box center [1161, 230] width 182 height 365
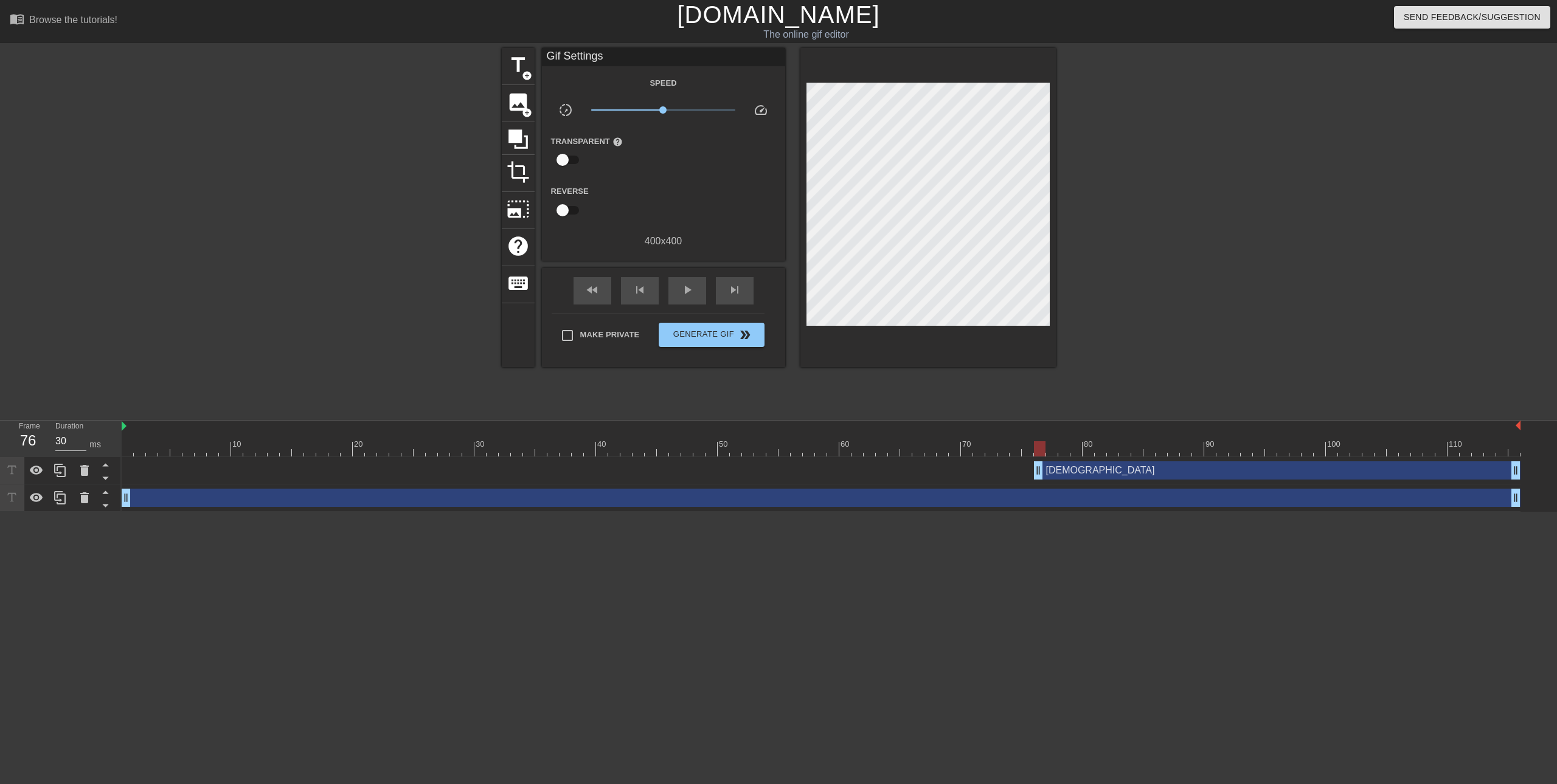
type input "70"
drag, startPoint x: 130, startPoint y: 473, endPoint x: 1016, endPoint y: 481, distance: 886.0
click at [1016, 481] on div "[PERSON_NAME] drag_handle drag_handle" at bounding box center [821, 470] width 1399 height 27
click at [1264, 512] on html "menu_book Browse the tutorials! [DOMAIN_NAME] The online gif editor Send Feedba…" at bounding box center [778, 256] width 1557 height 512
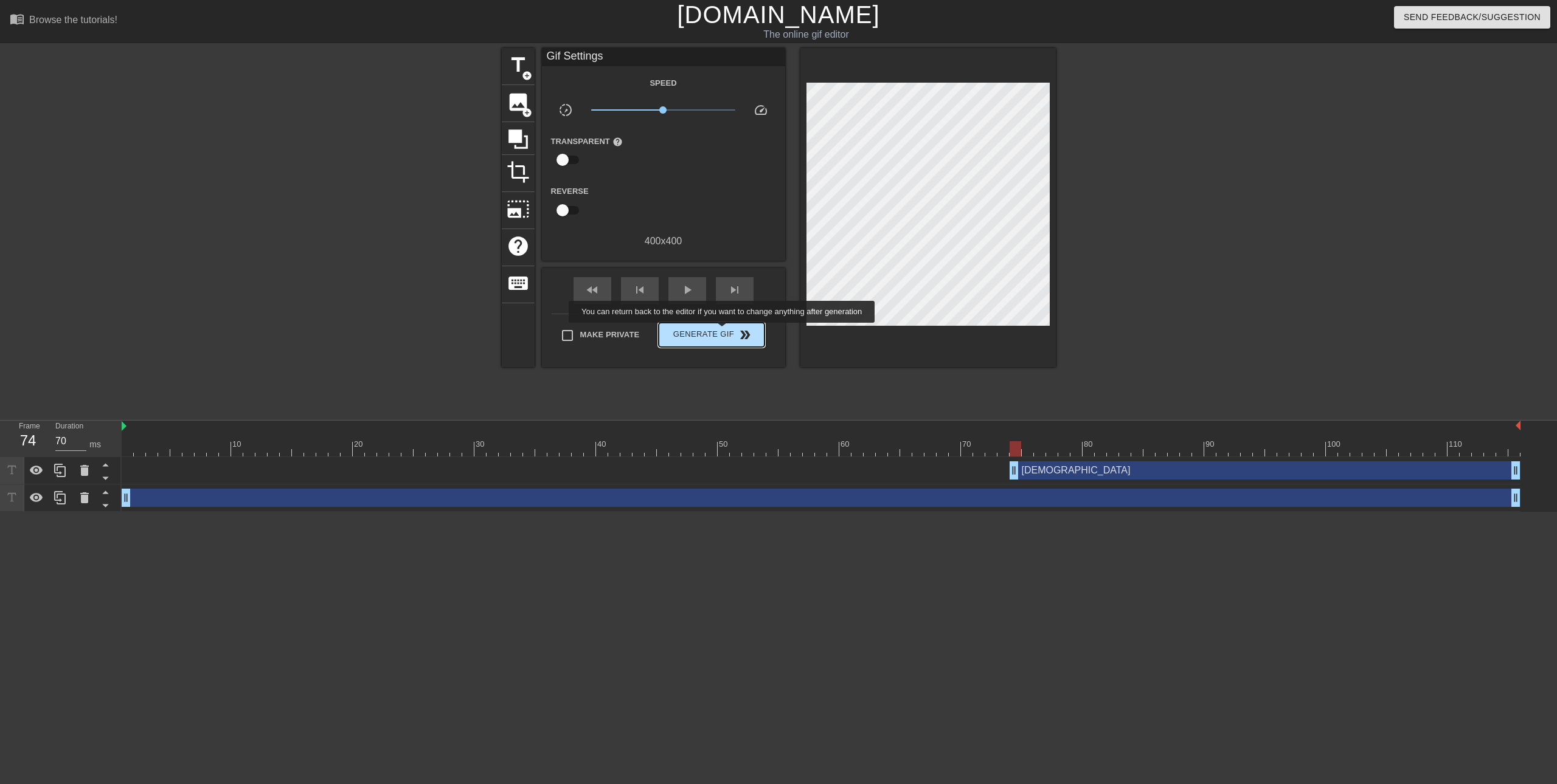
click at [723, 332] on span "Generate Gif double_arrow" at bounding box center [710, 334] width 95 height 14
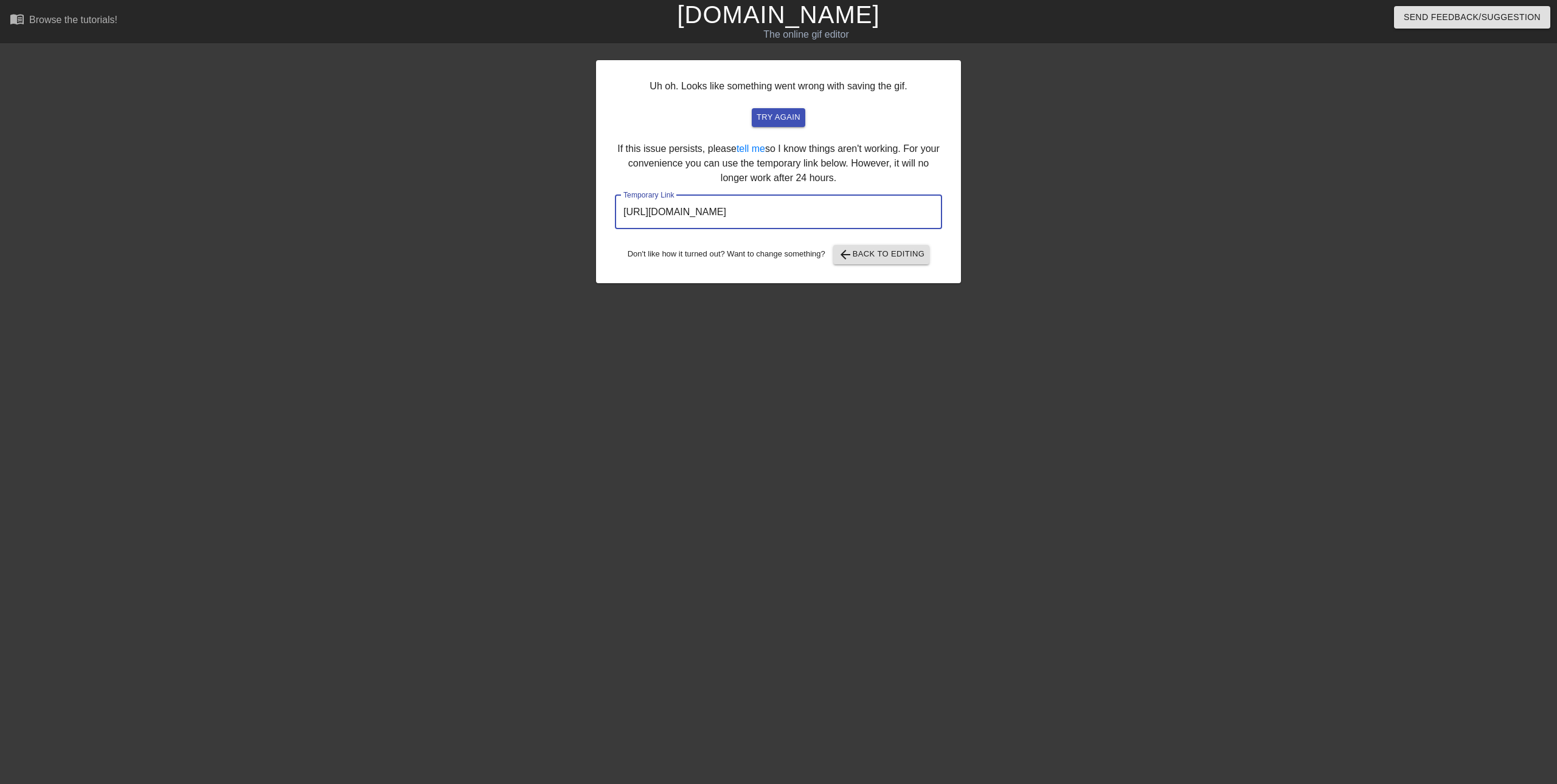
drag, startPoint x: 903, startPoint y: 217, endPoint x: 591, endPoint y: 223, distance: 312.1
click at [593, 223] on div "Uh oh. Looks like something went wrong with saving the gif. try again If this i…" at bounding box center [778, 230] width 1557 height 365
click at [781, 117] on span "try again" at bounding box center [778, 117] width 43 height 14
